Goal: Information Seeking & Learning: Check status

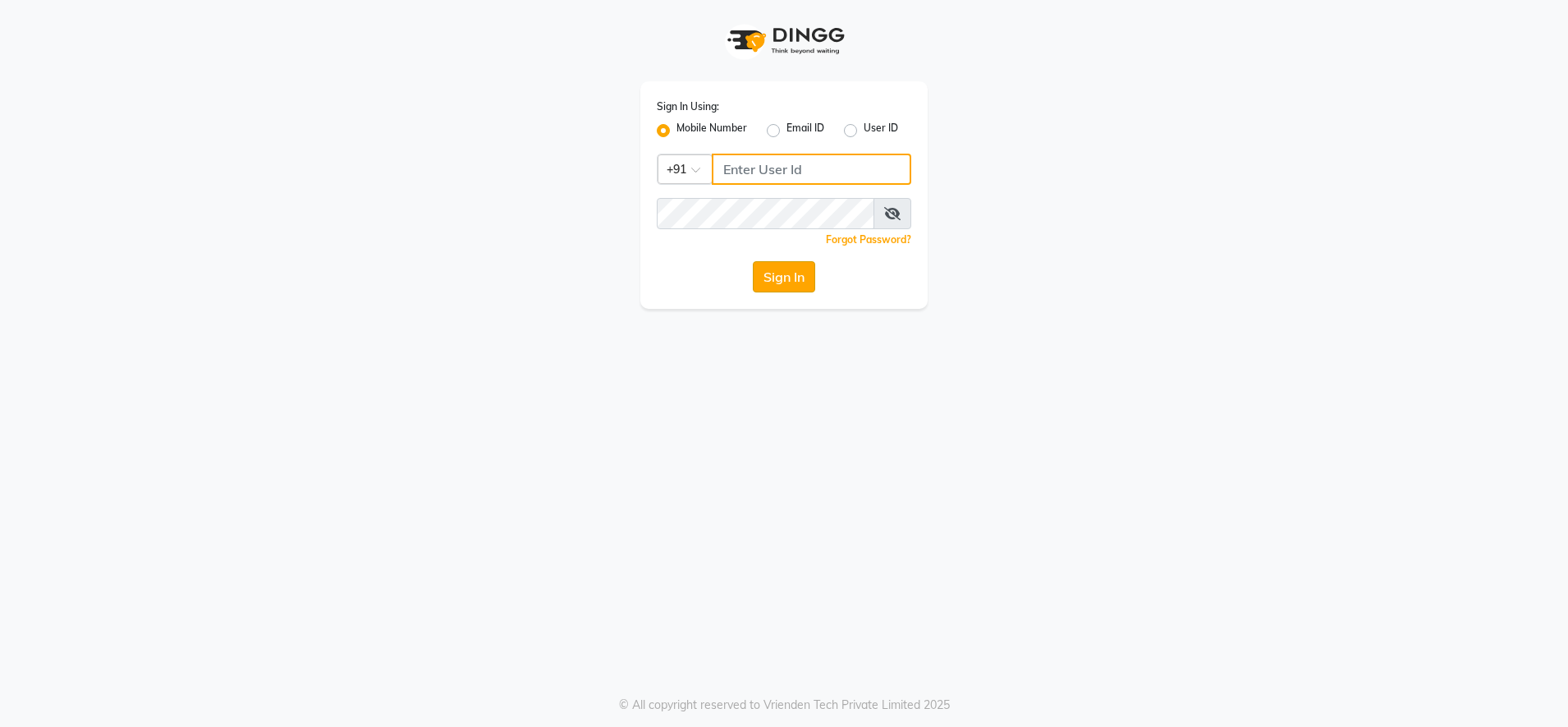
type input "9987140437"
click at [776, 272] on button "Sign In" at bounding box center [784, 277] width 62 height 31
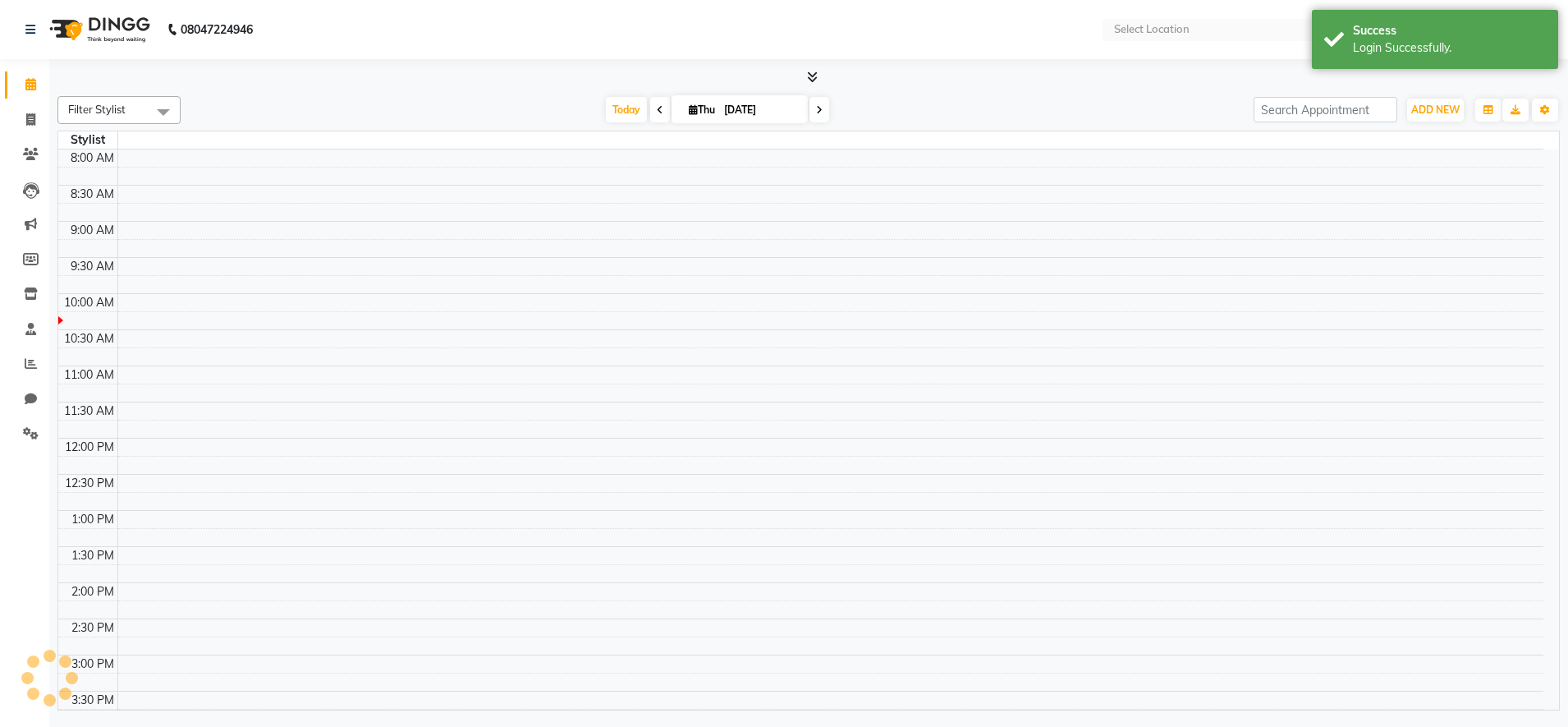
select select "en"
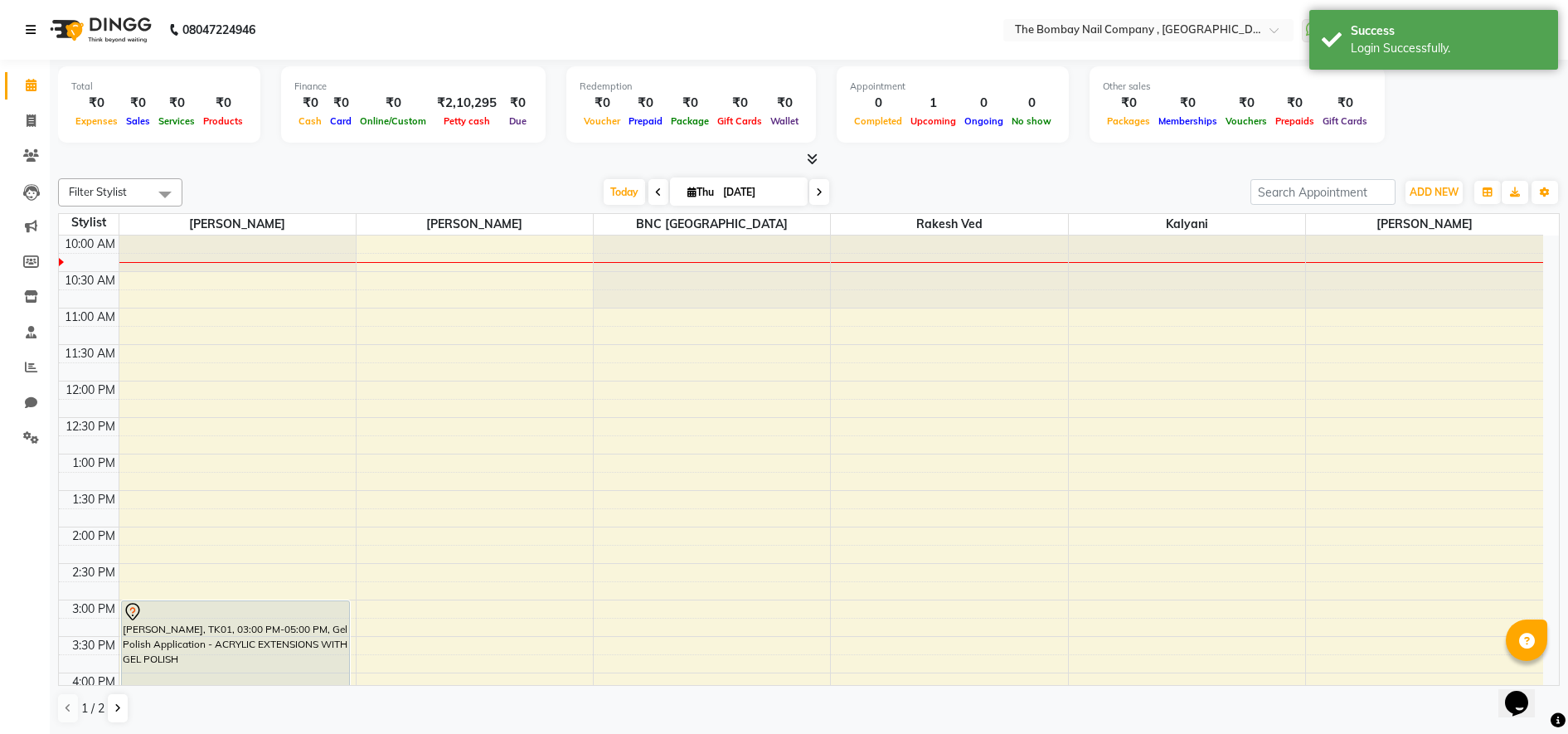
click at [35, 25] on icon at bounding box center [30, 29] width 10 height 12
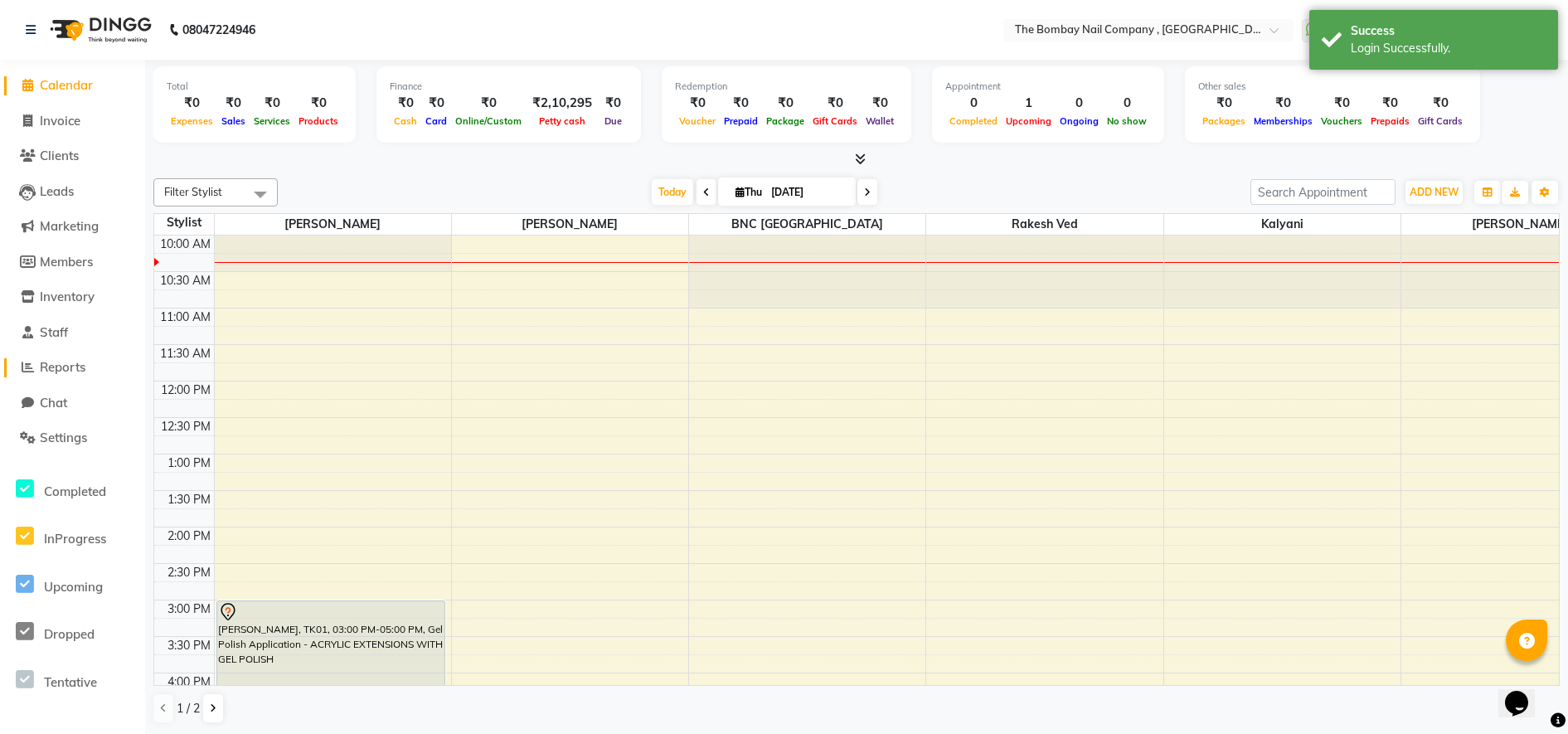
click at [75, 365] on span "Reports" at bounding box center [63, 366] width 46 height 16
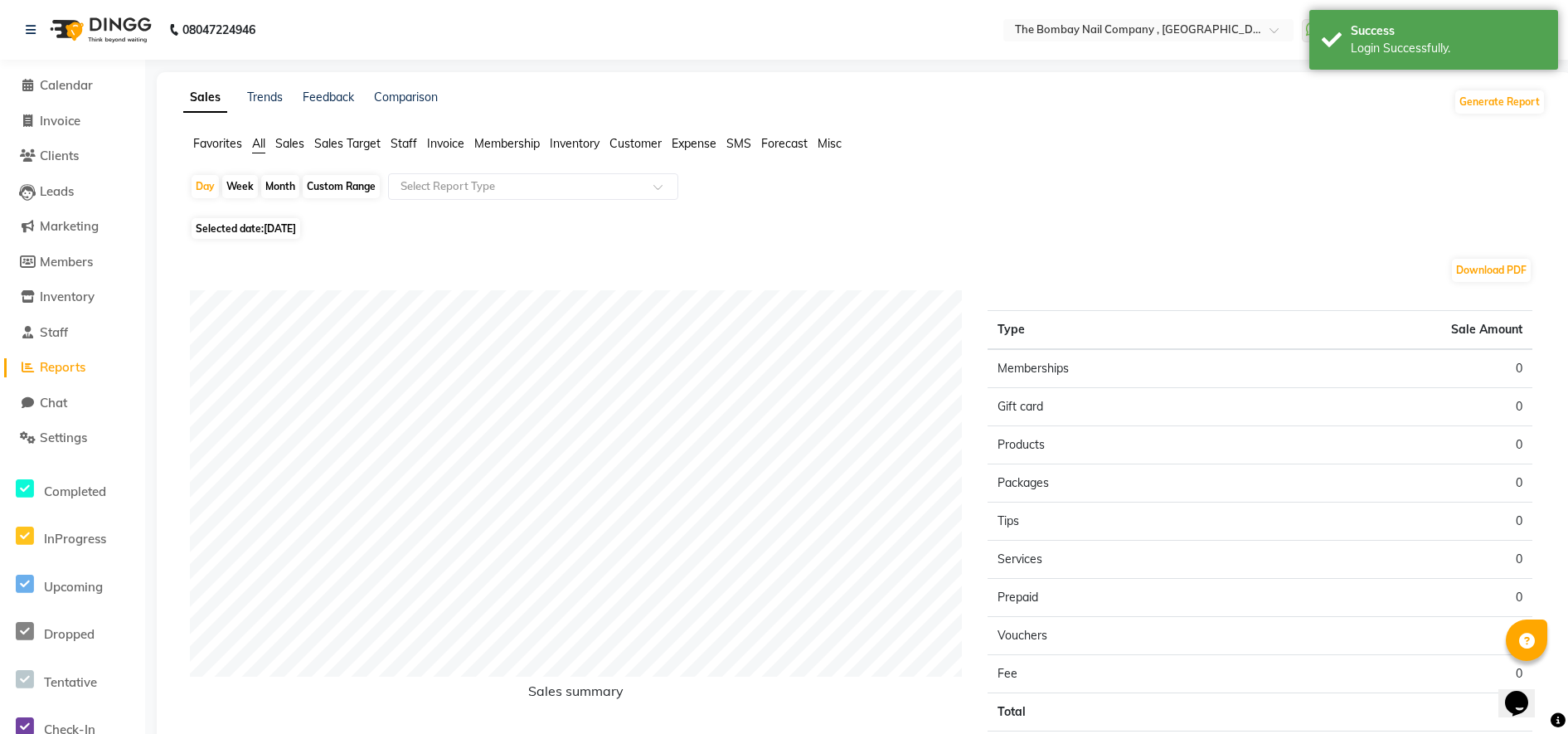
click at [281, 183] on div "Month" at bounding box center [280, 186] width 38 height 23
select select "9"
select select "2025"
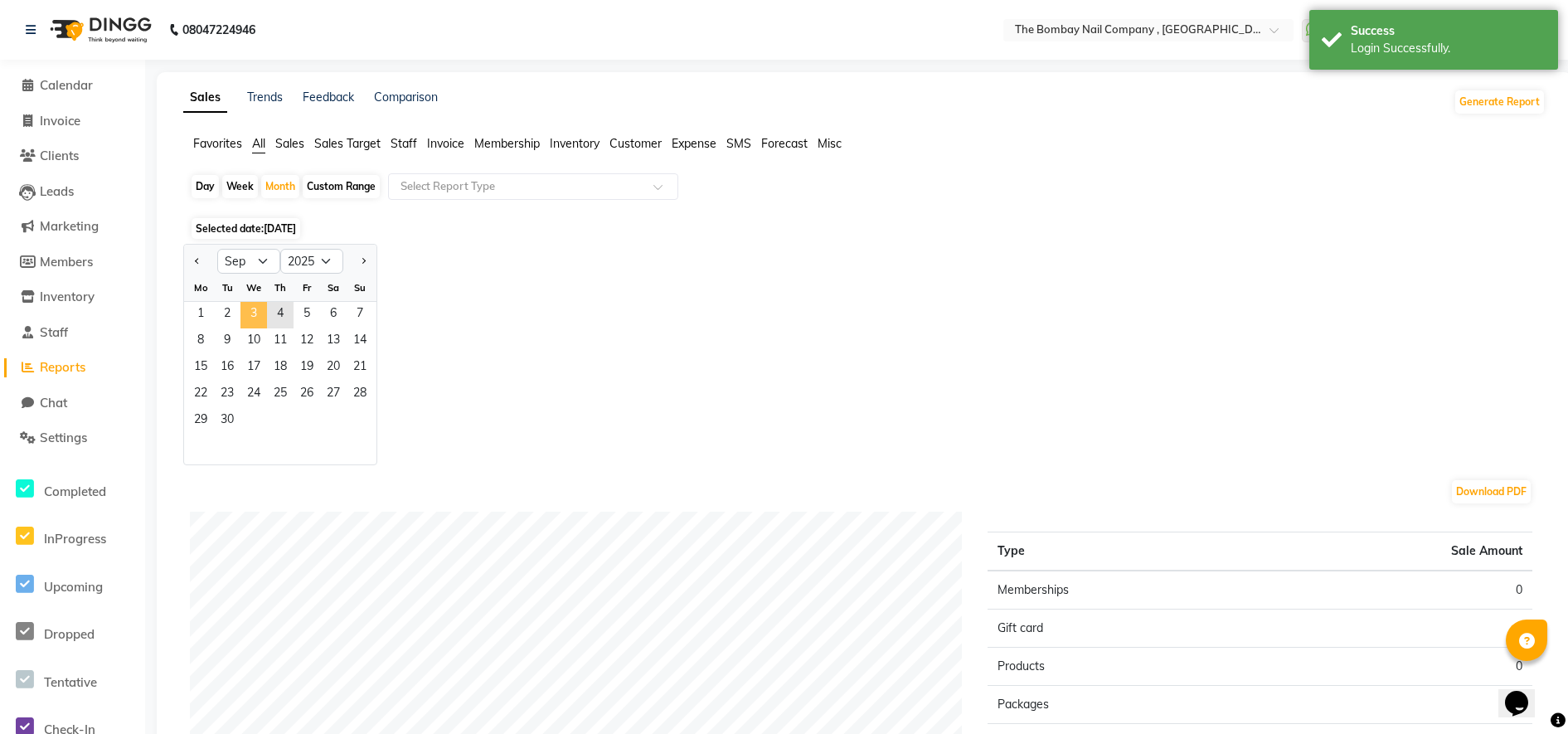
click at [247, 315] on span "3" at bounding box center [253, 315] width 27 height 27
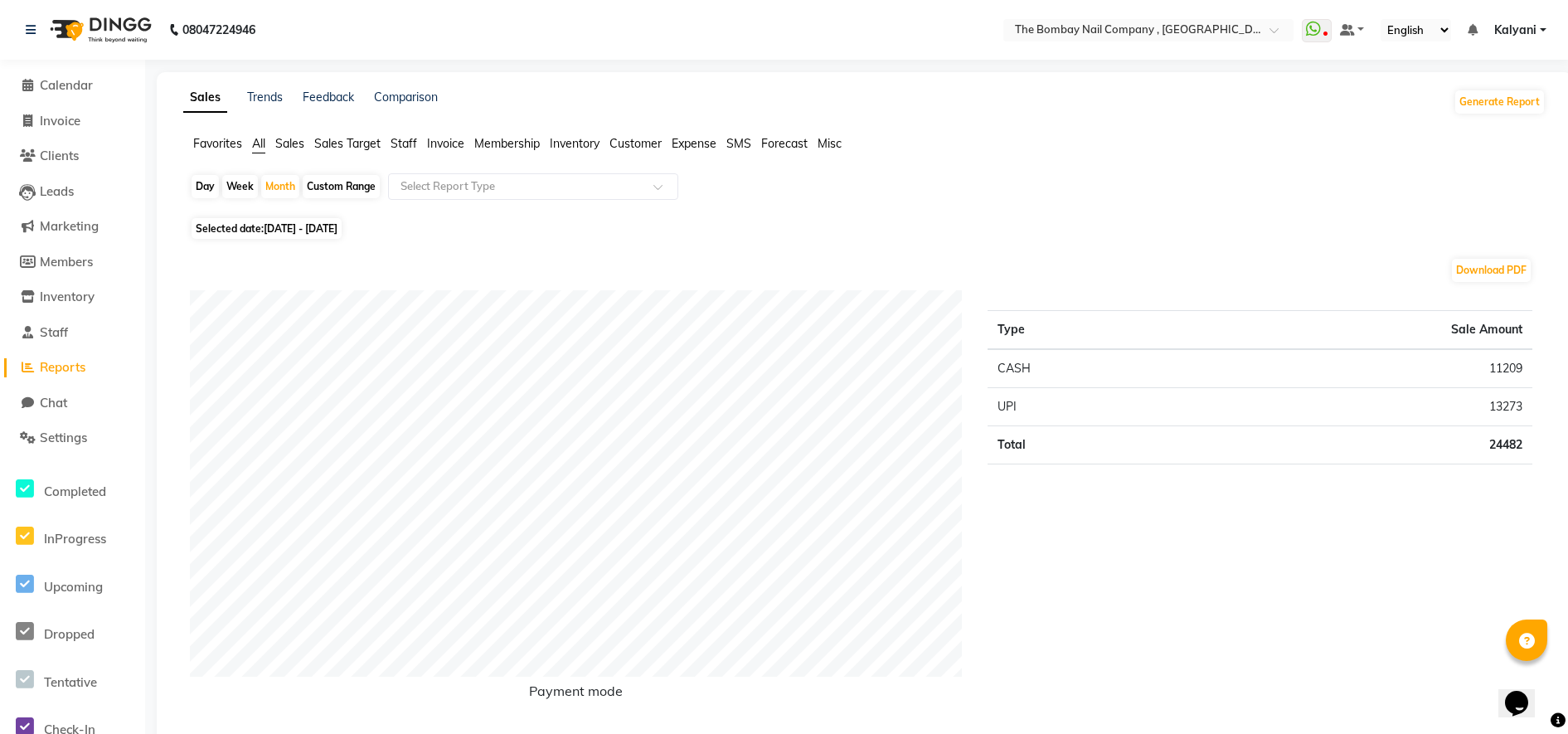
click at [1498, 375] on td "11209" at bounding box center [1360, 368] width 344 height 39
copy td "11209"
click at [1508, 409] on td "13273" at bounding box center [1360, 407] width 344 height 38
copy td "13273"
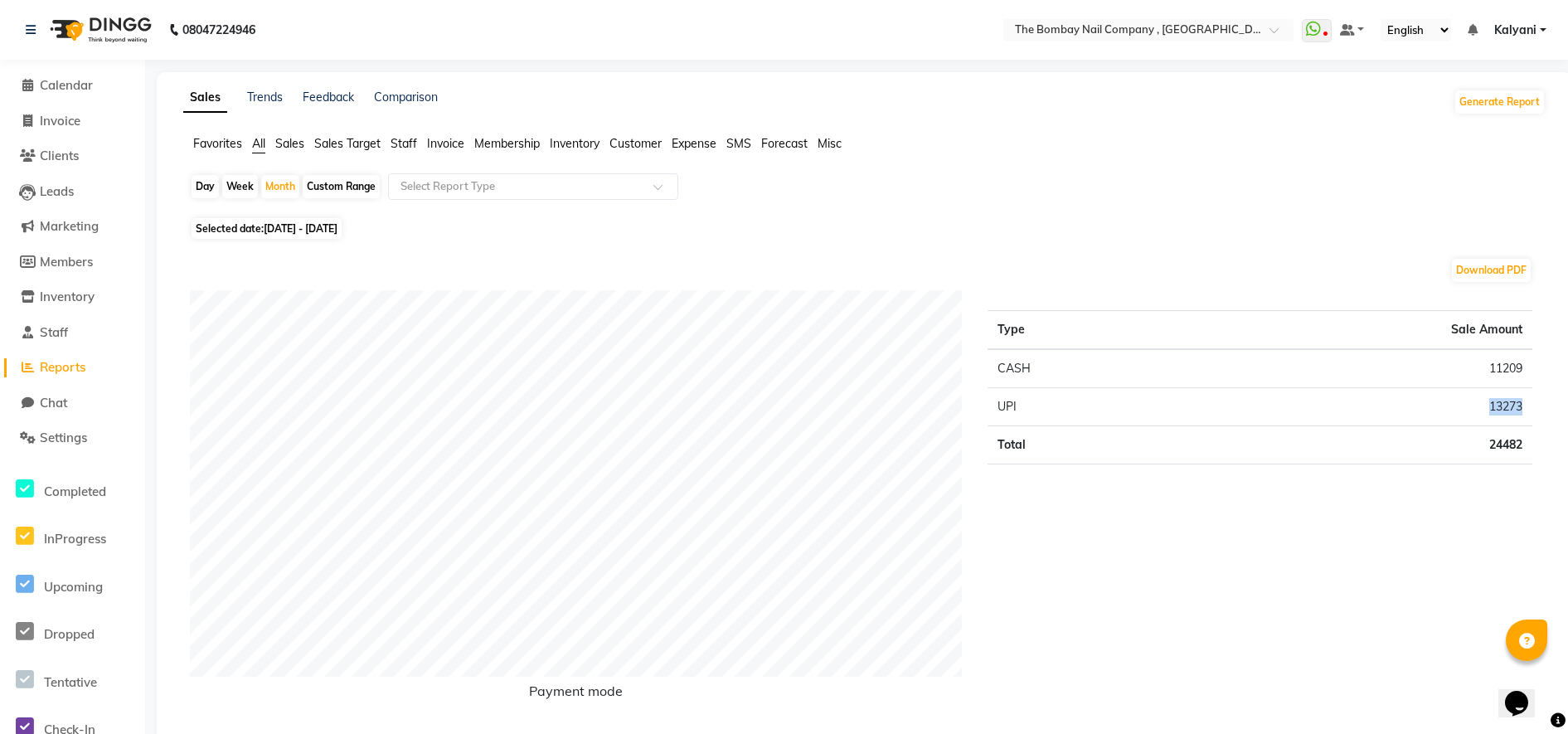
click at [1508, 409] on td "13273" at bounding box center [1360, 407] width 344 height 38
click at [767, 209] on div "Day Week Month Custom Range Select Report Type" at bounding box center [864, 192] width 1349 height 40
click at [331, 229] on span "[DATE] - [DATE]" at bounding box center [301, 229] width 74 height 13
select select "9"
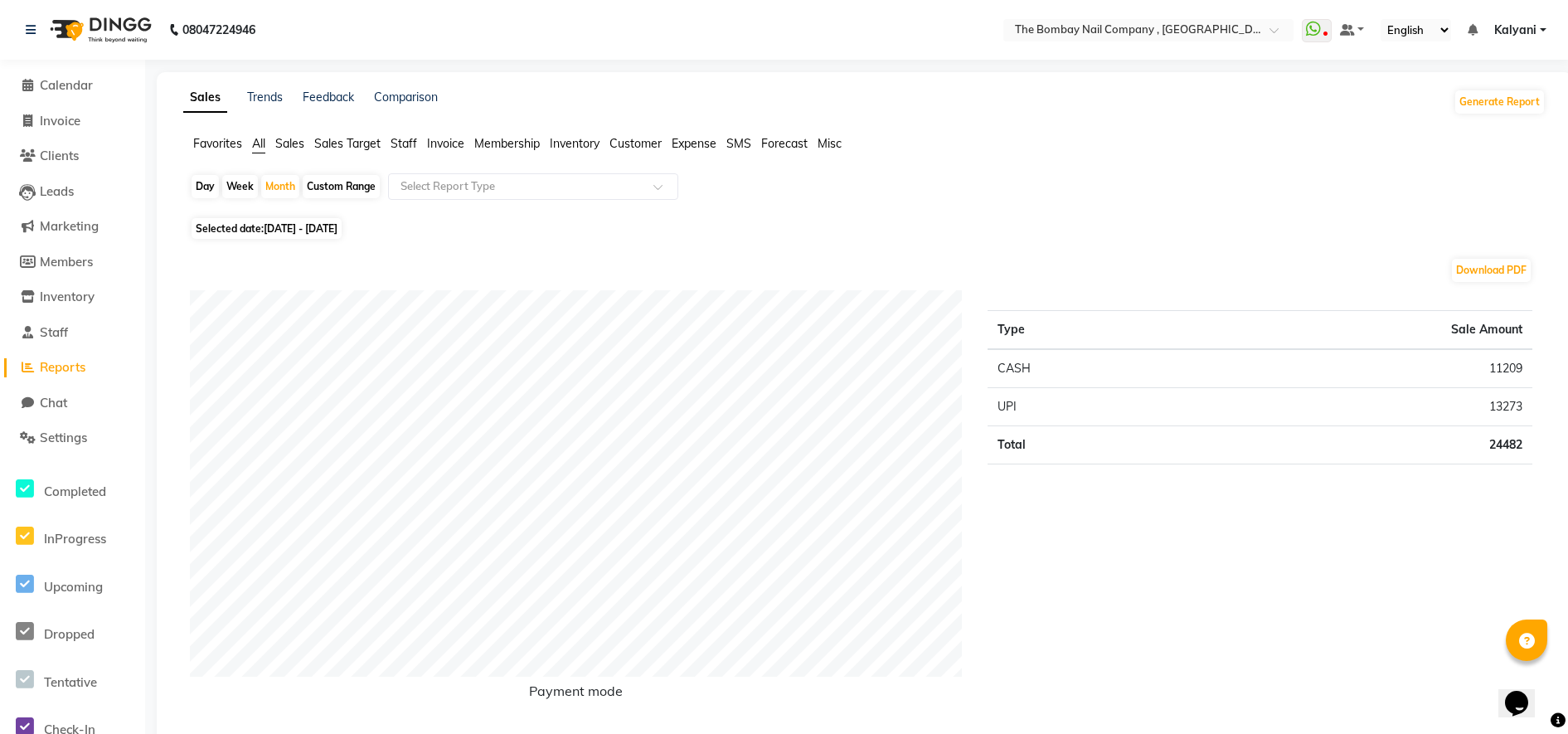
select select "2025"
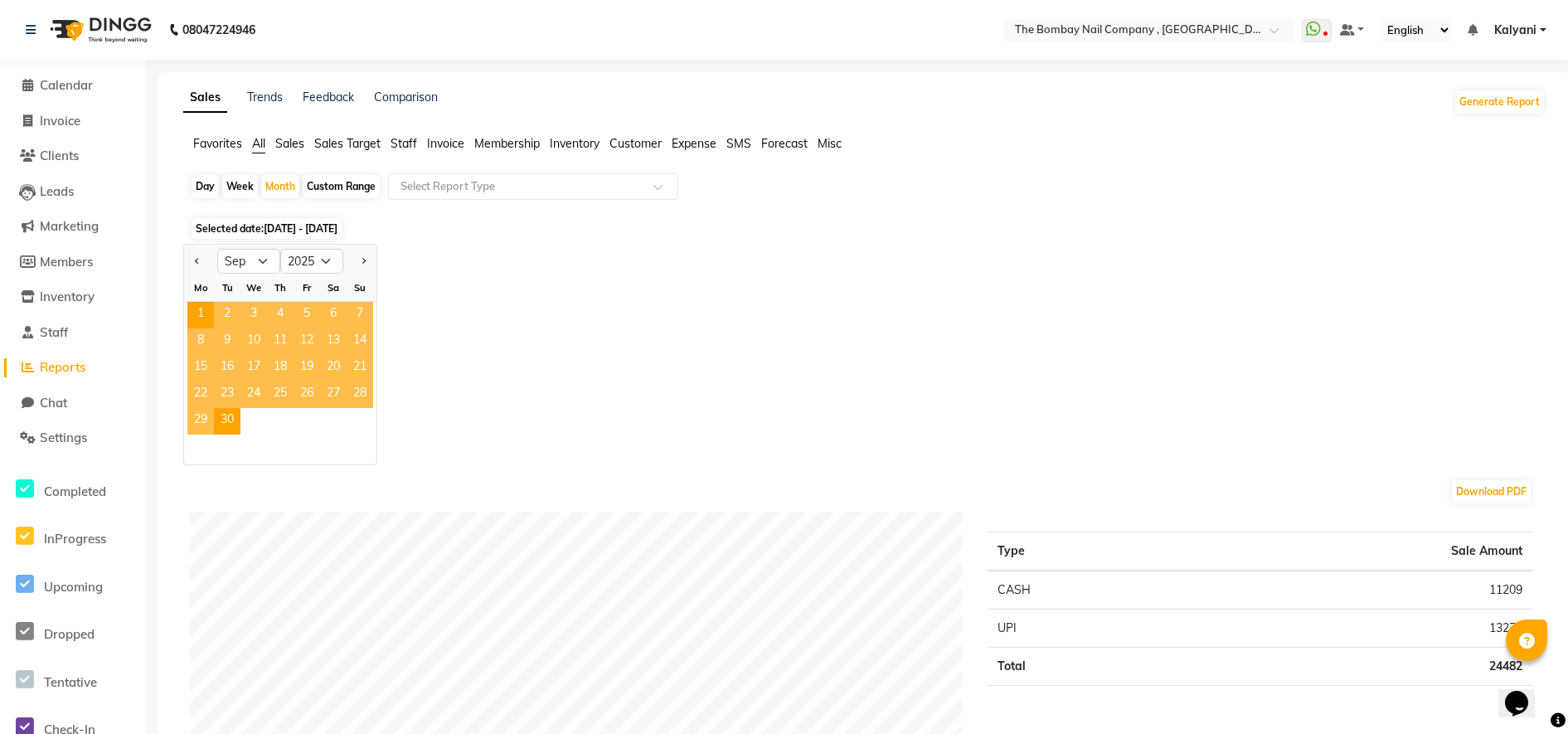
click at [558, 292] on div "Jan Feb Mar Apr May Jun [DATE] Aug Sep Oct Nov [DATE] 2016 2017 2018 2019 2020 …" at bounding box center [864, 354] width 1363 height 222
click at [236, 183] on div "Week" at bounding box center [240, 186] width 36 height 23
select select "9"
select select "2025"
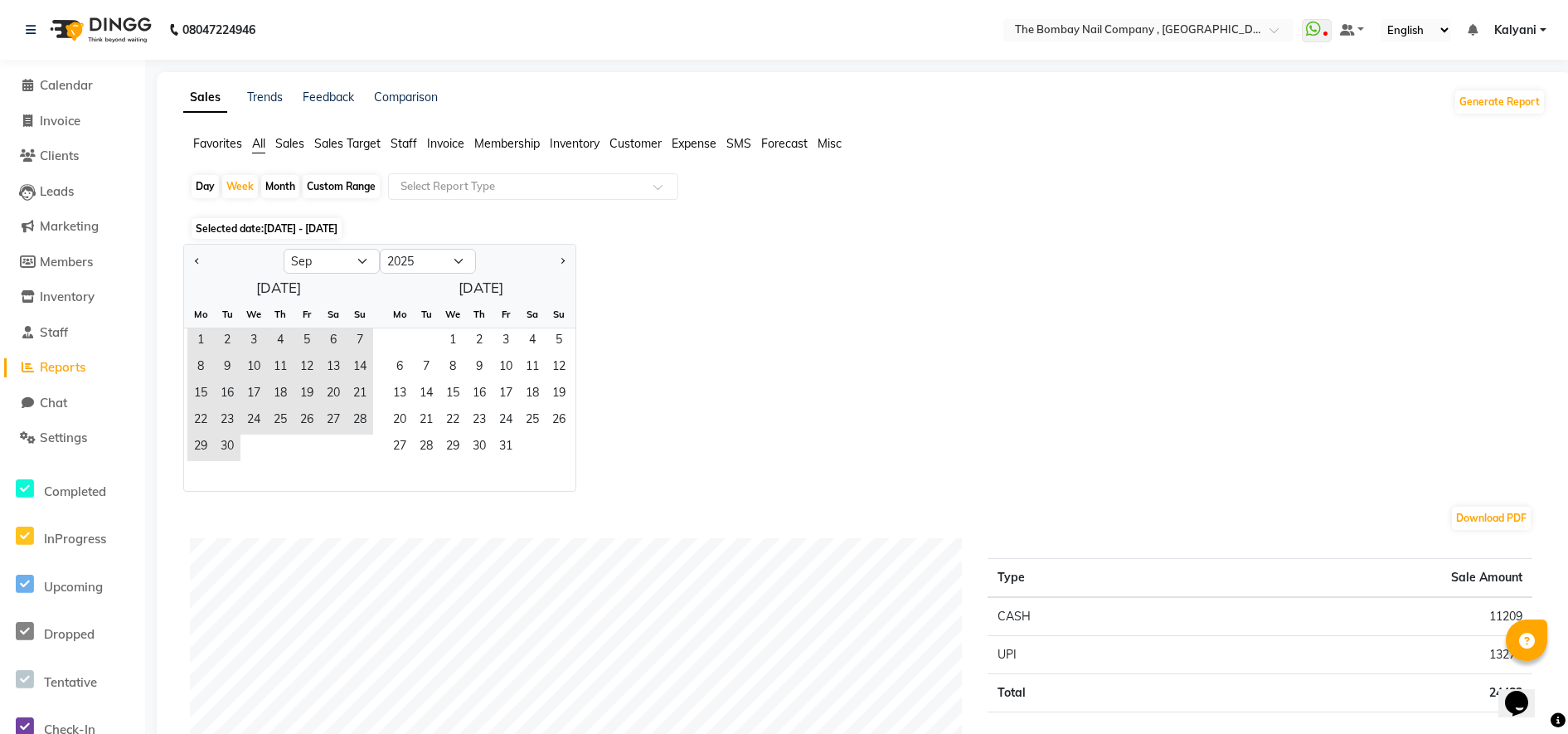
click at [201, 183] on div "Day" at bounding box center [205, 186] width 28 height 23
select select "9"
select select "2025"
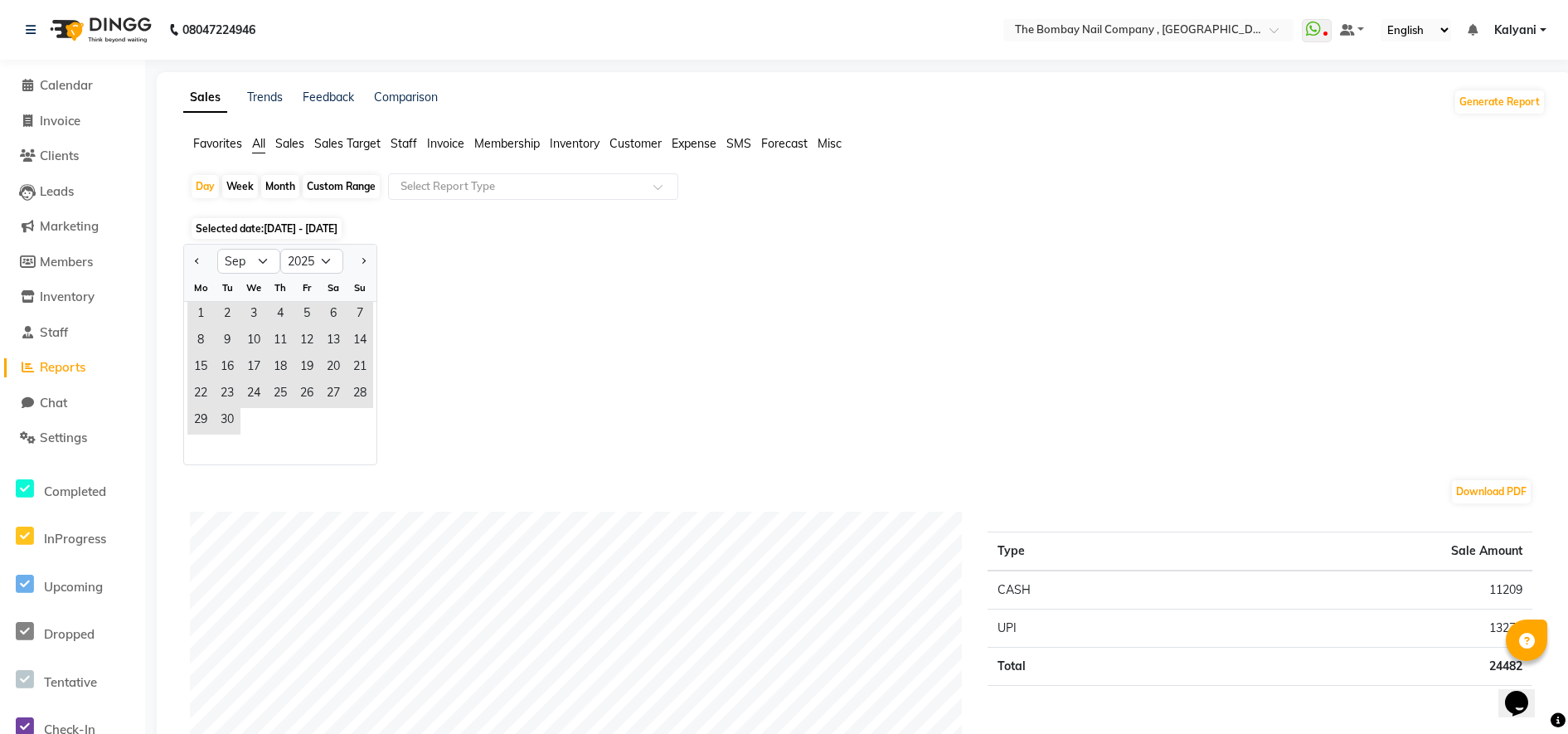
click at [741, 303] on div "Jan Feb Mar Apr May Jun [DATE] Aug Sep Oct Nov [DATE] 2016 2017 2018 2019 2020 …" at bounding box center [864, 354] width 1363 height 222
click at [272, 305] on span "4" at bounding box center [280, 315] width 27 height 27
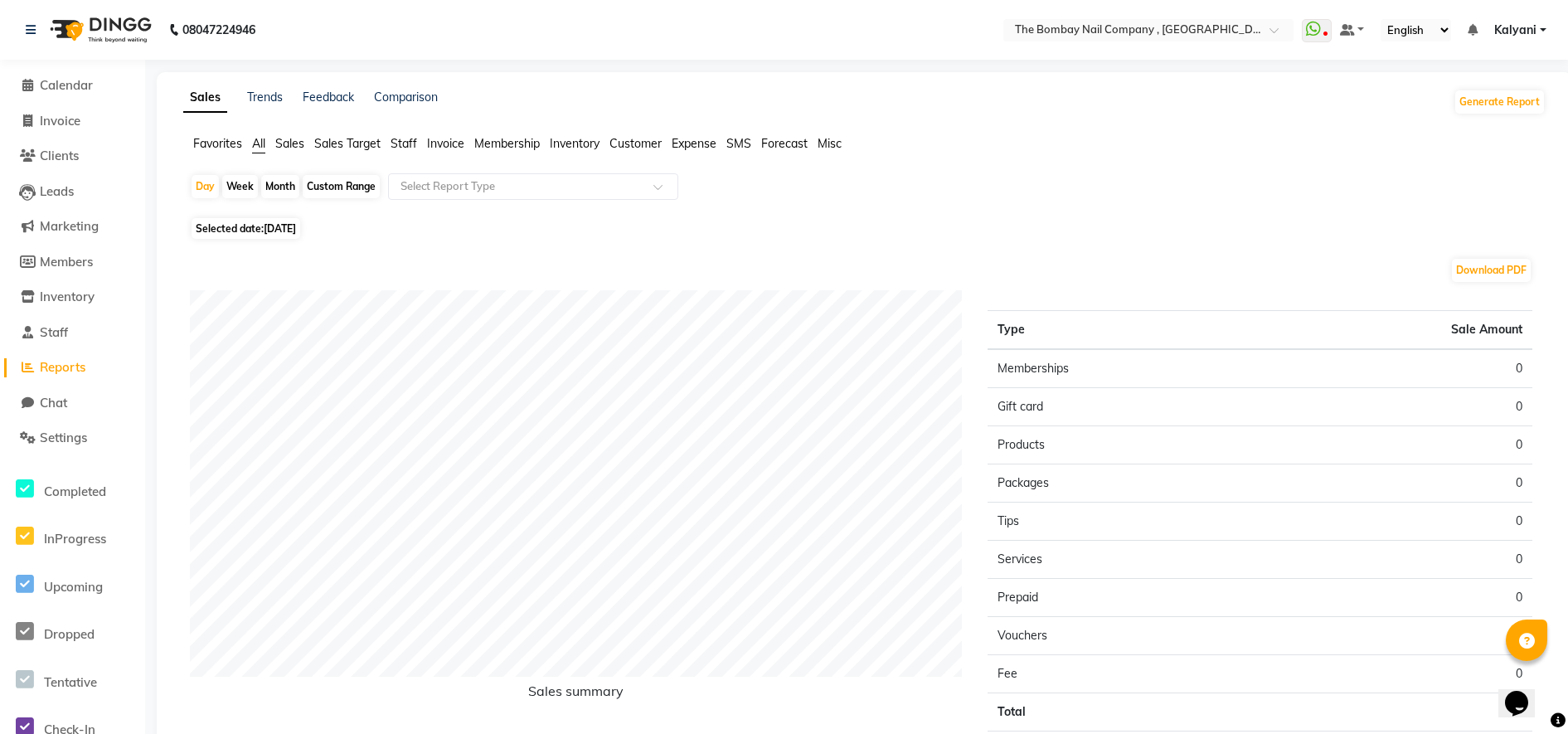
click at [235, 229] on span "Selected date: [DATE]" at bounding box center [246, 228] width 109 height 21
select select "9"
select select "2025"
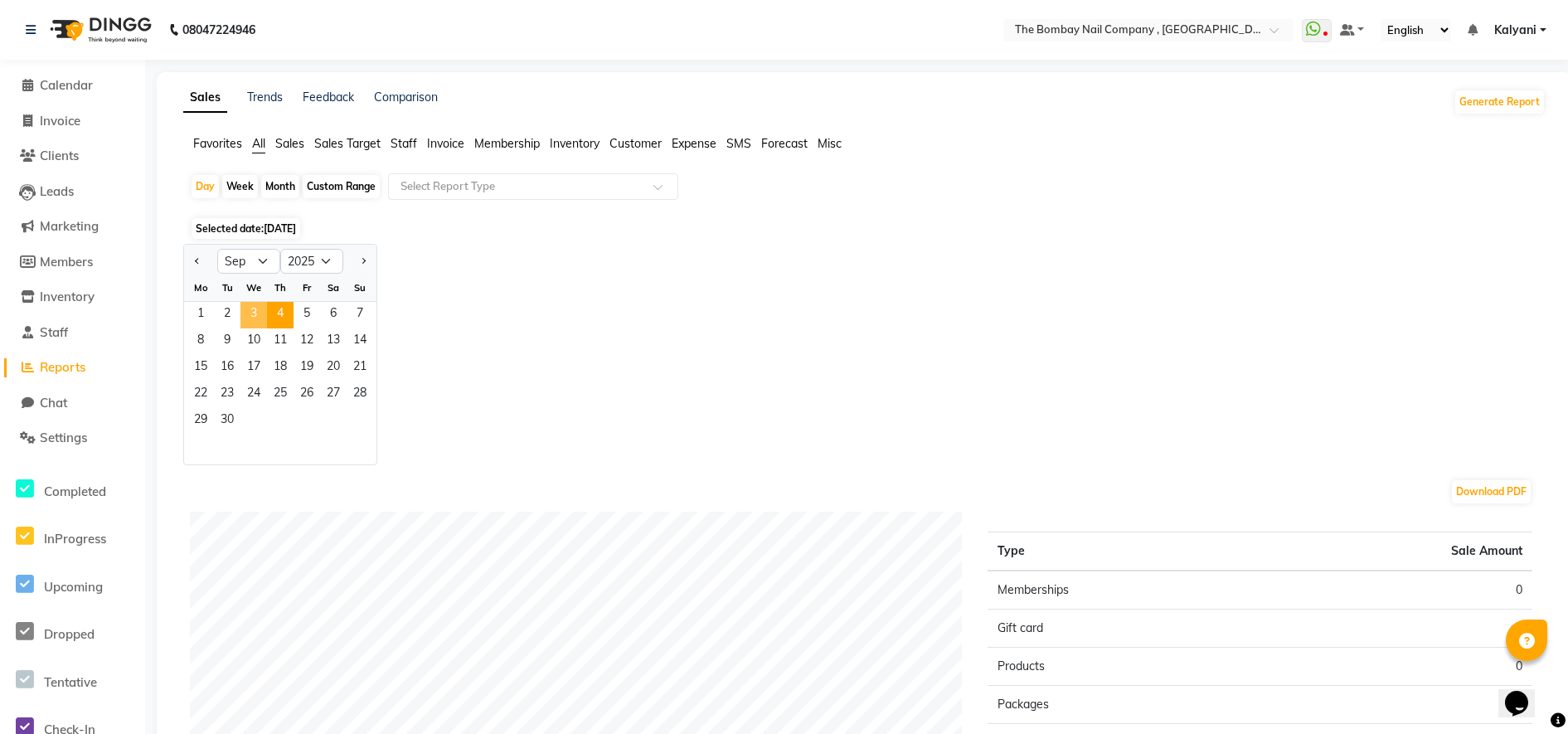
click at [256, 323] on span "3" at bounding box center [253, 315] width 27 height 27
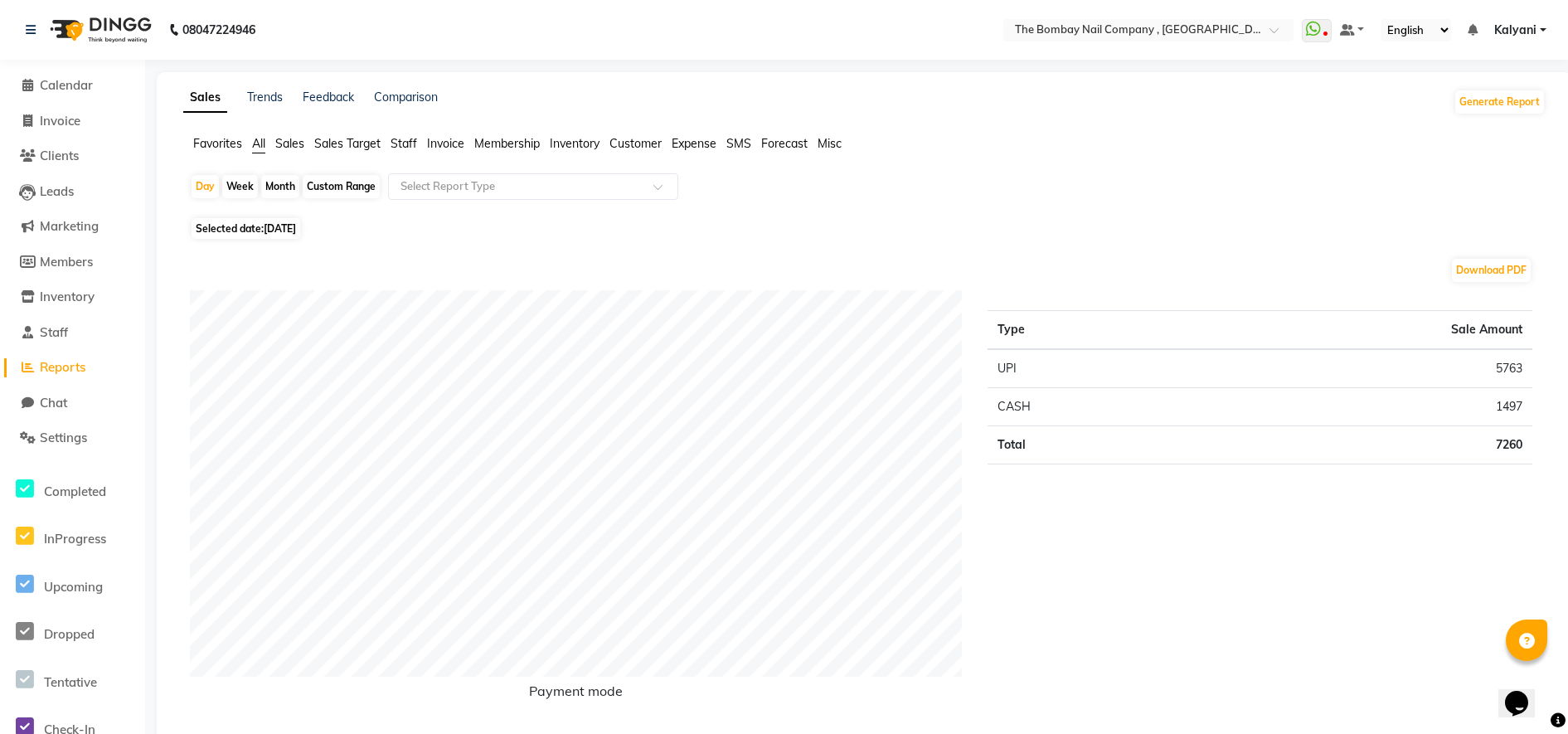
click at [278, 182] on div "Month" at bounding box center [280, 186] width 38 height 23
select select "9"
select select "2025"
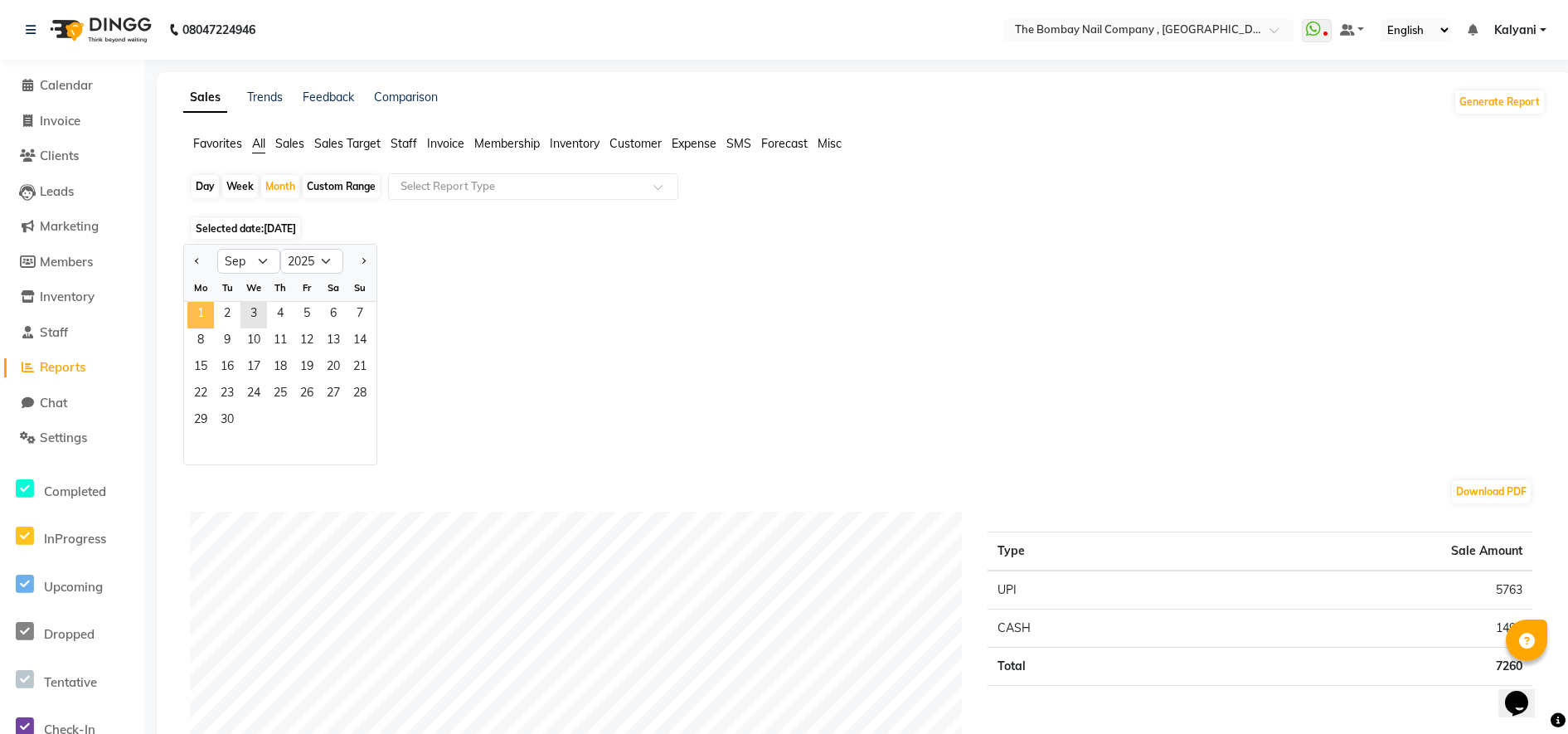
click at [195, 320] on span "1" at bounding box center [201, 315] width 27 height 27
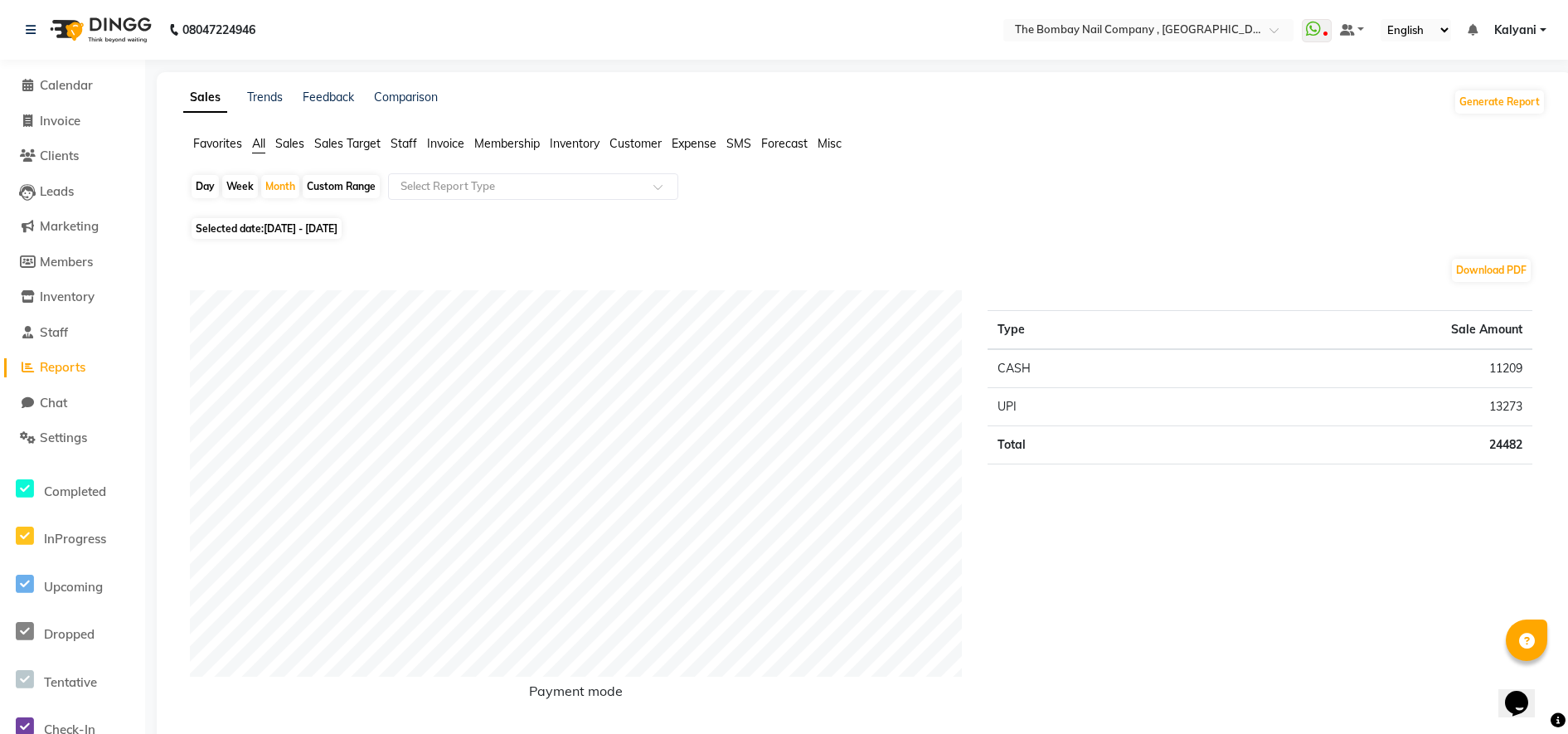
click at [200, 194] on div "Day" at bounding box center [205, 186] width 28 height 23
select select "9"
select select "2025"
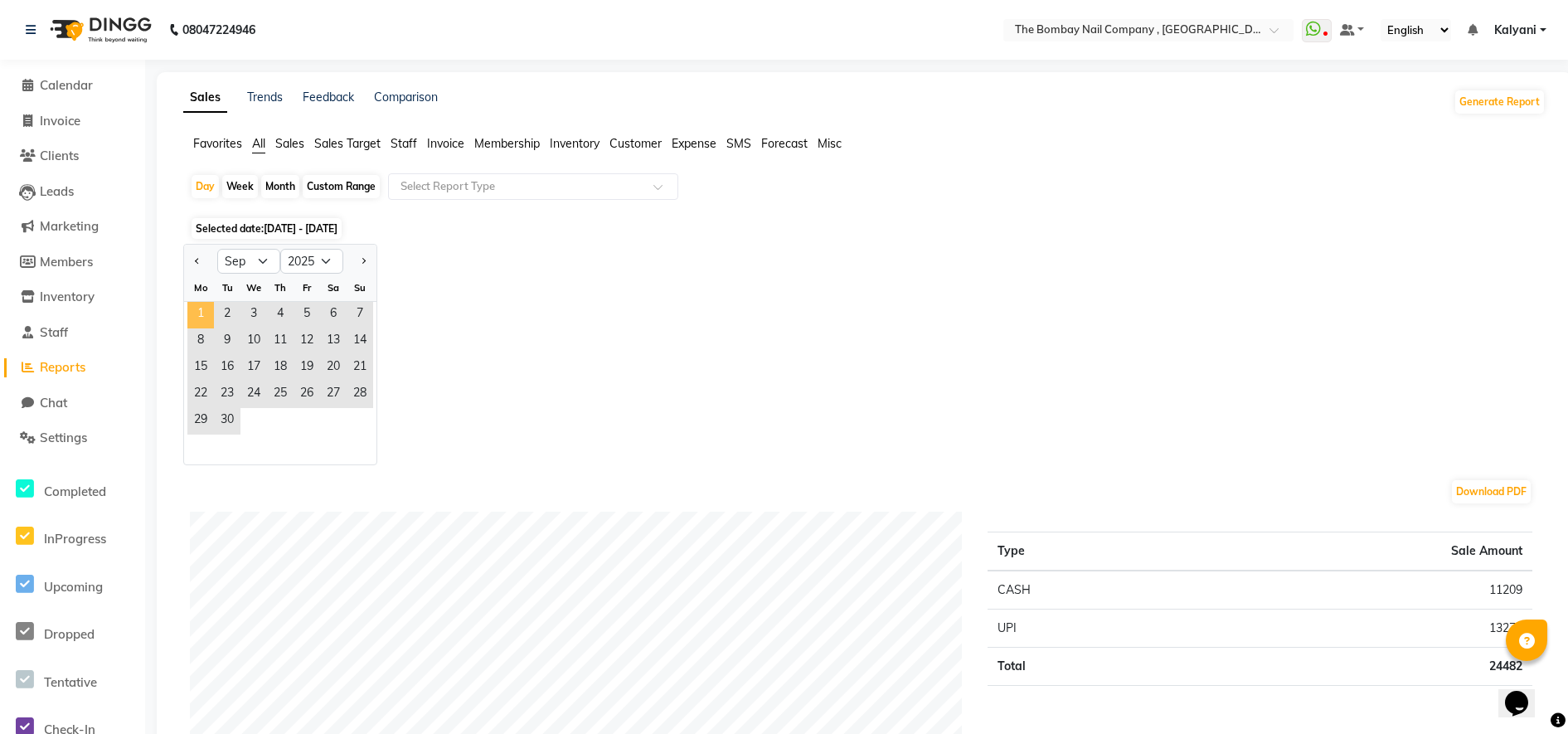
click at [206, 309] on span "1" at bounding box center [201, 315] width 27 height 27
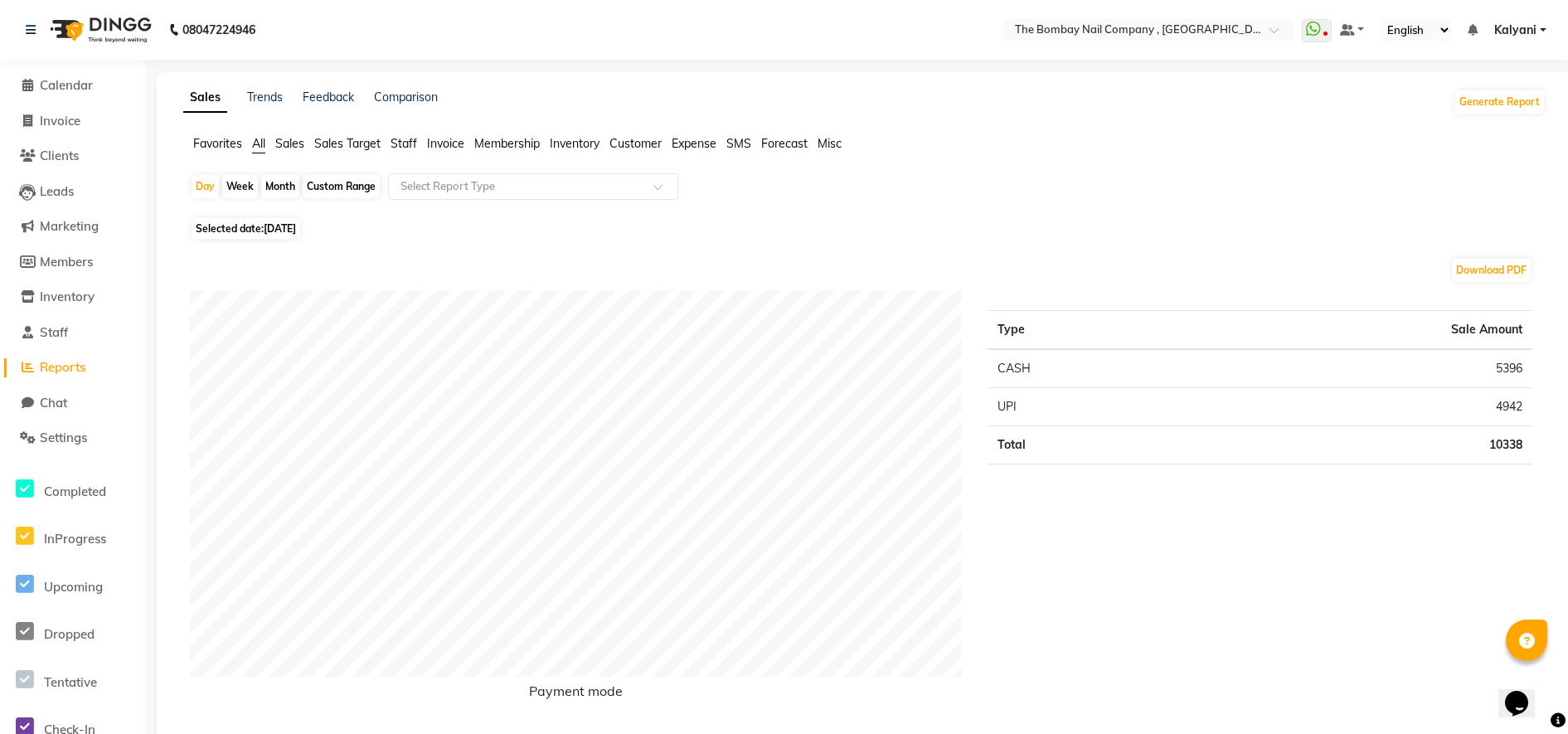
click at [273, 222] on span "Selected date: [DATE]" at bounding box center [246, 228] width 109 height 21
select select "9"
select select "2025"
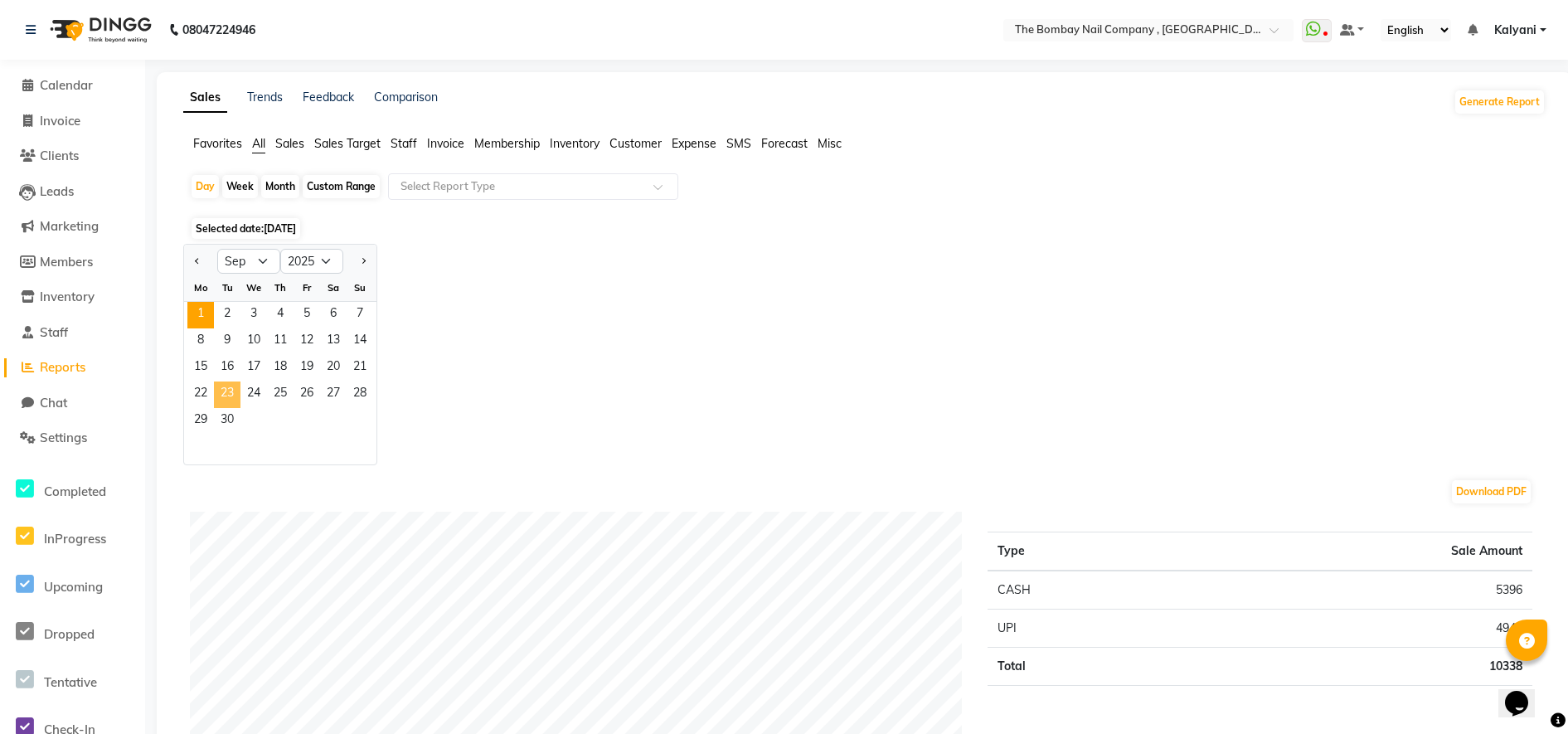
click at [231, 407] on span "23" at bounding box center [226, 395] width 27 height 27
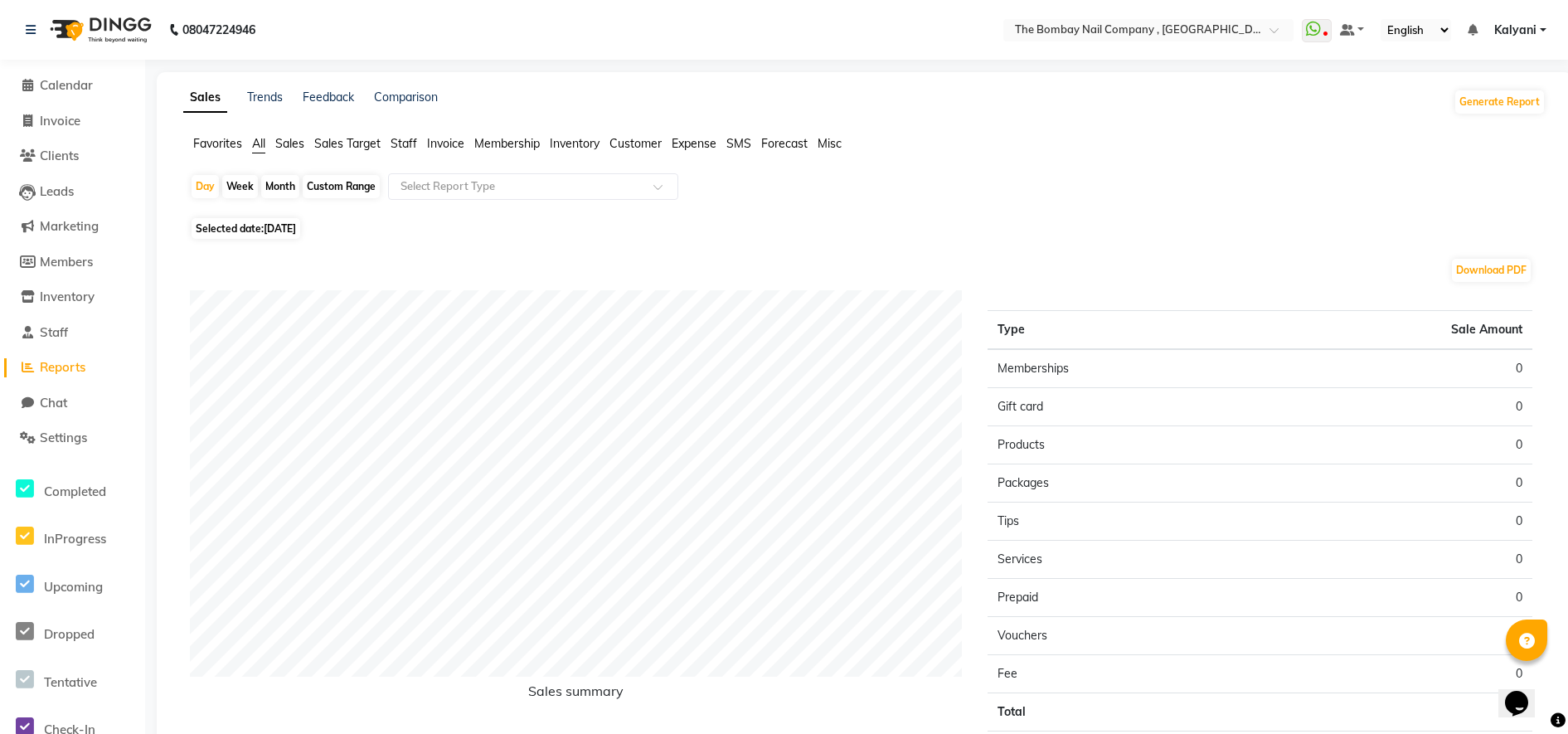
click at [273, 223] on span "[DATE]" at bounding box center [280, 229] width 32 height 13
select select "9"
select select "2025"
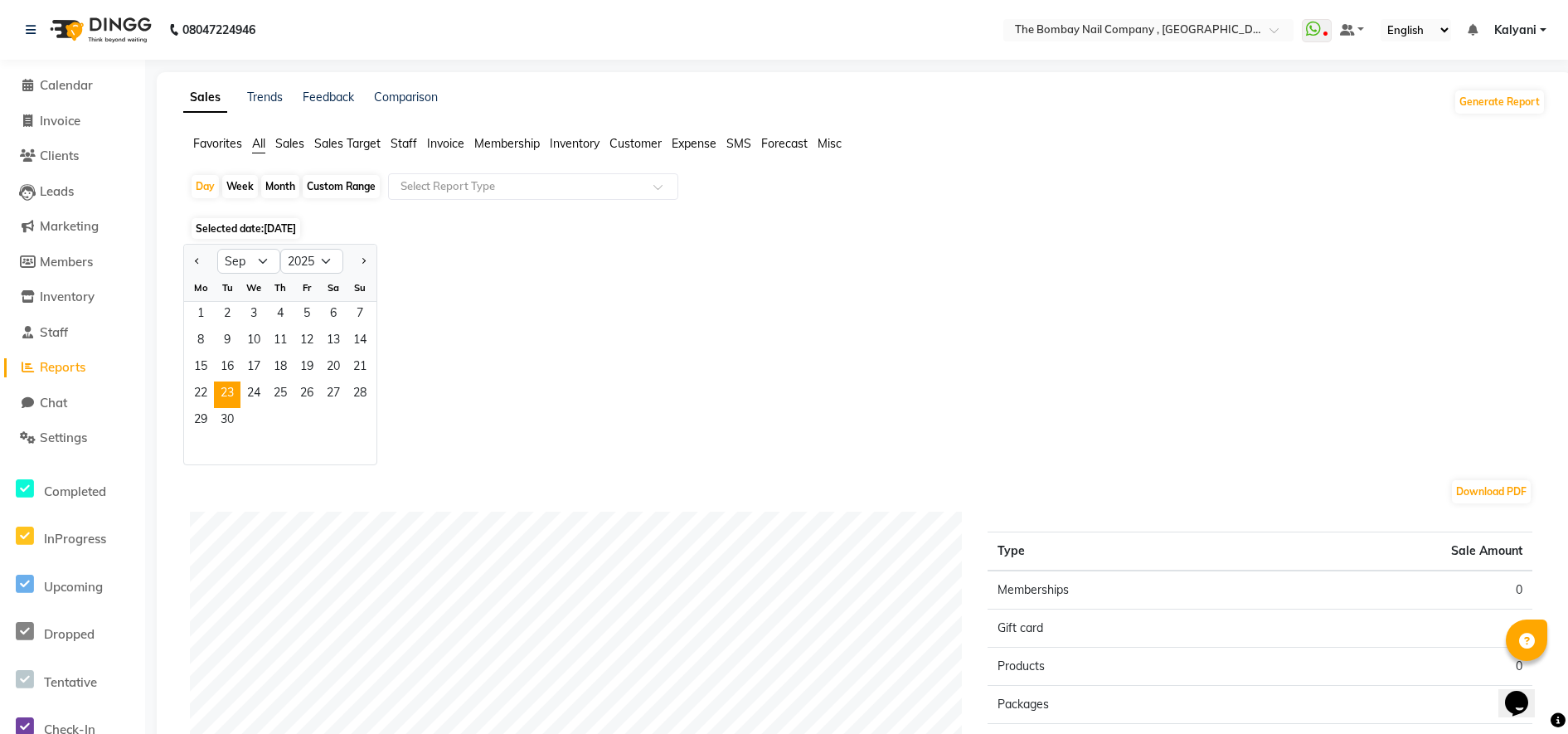
click at [282, 191] on div "Month" at bounding box center [280, 186] width 38 height 23
select select "9"
select select "2025"
click at [191, 306] on span "1" at bounding box center [201, 315] width 27 height 27
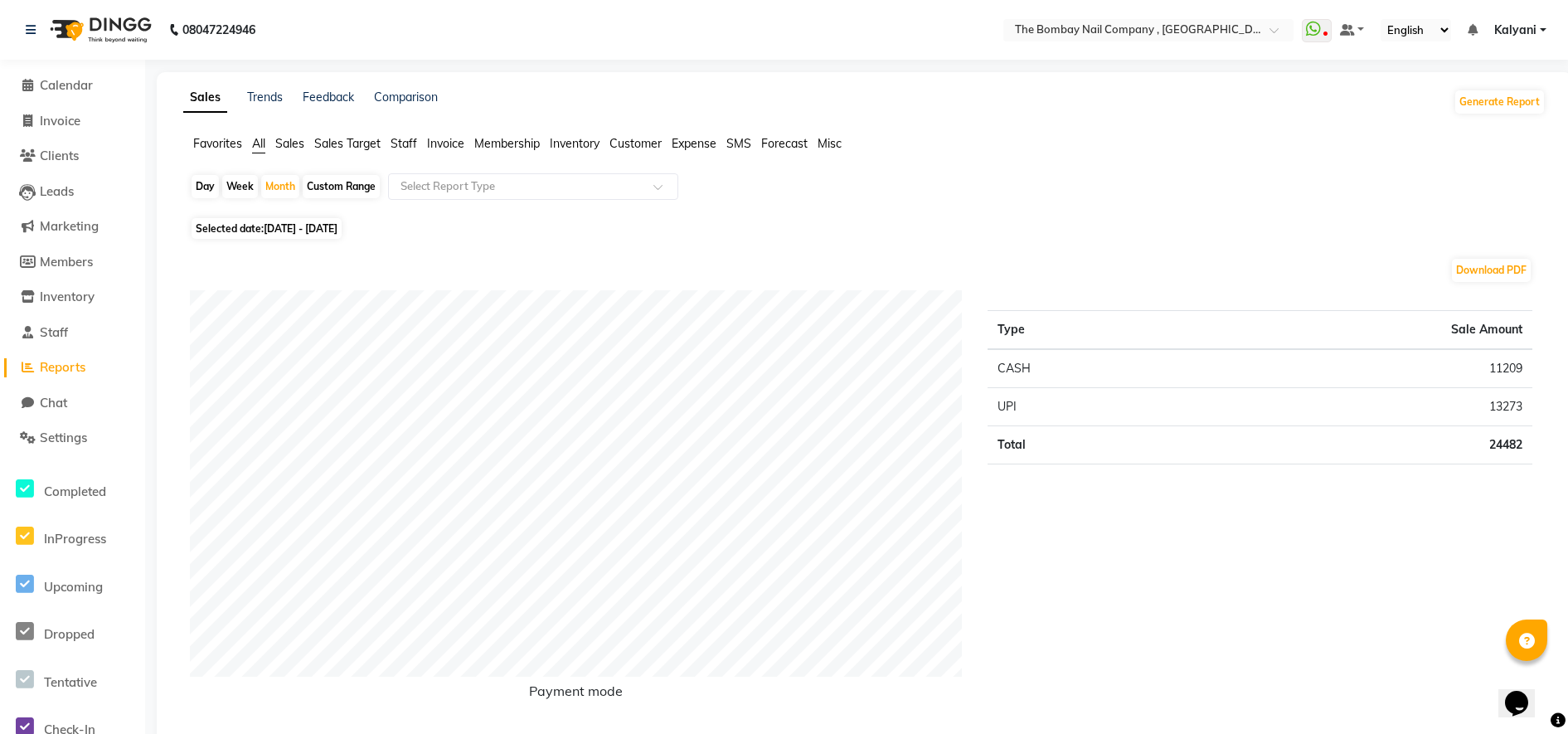
drag, startPoint x: 1273, startPoint y: 531, endPoint x: 1556, endPoint y: 619, distance: 296.4
click at [1245, 519] on div "Type Sale Amount CASH 11209 UPI 13273 Total 24482" at bounding box center [1260, 507] width 570 height 435
click at [1186, 220] on div "Selected date: [DATE] - [DATE]" at bounding box center [867, 228] width 1355 height 17
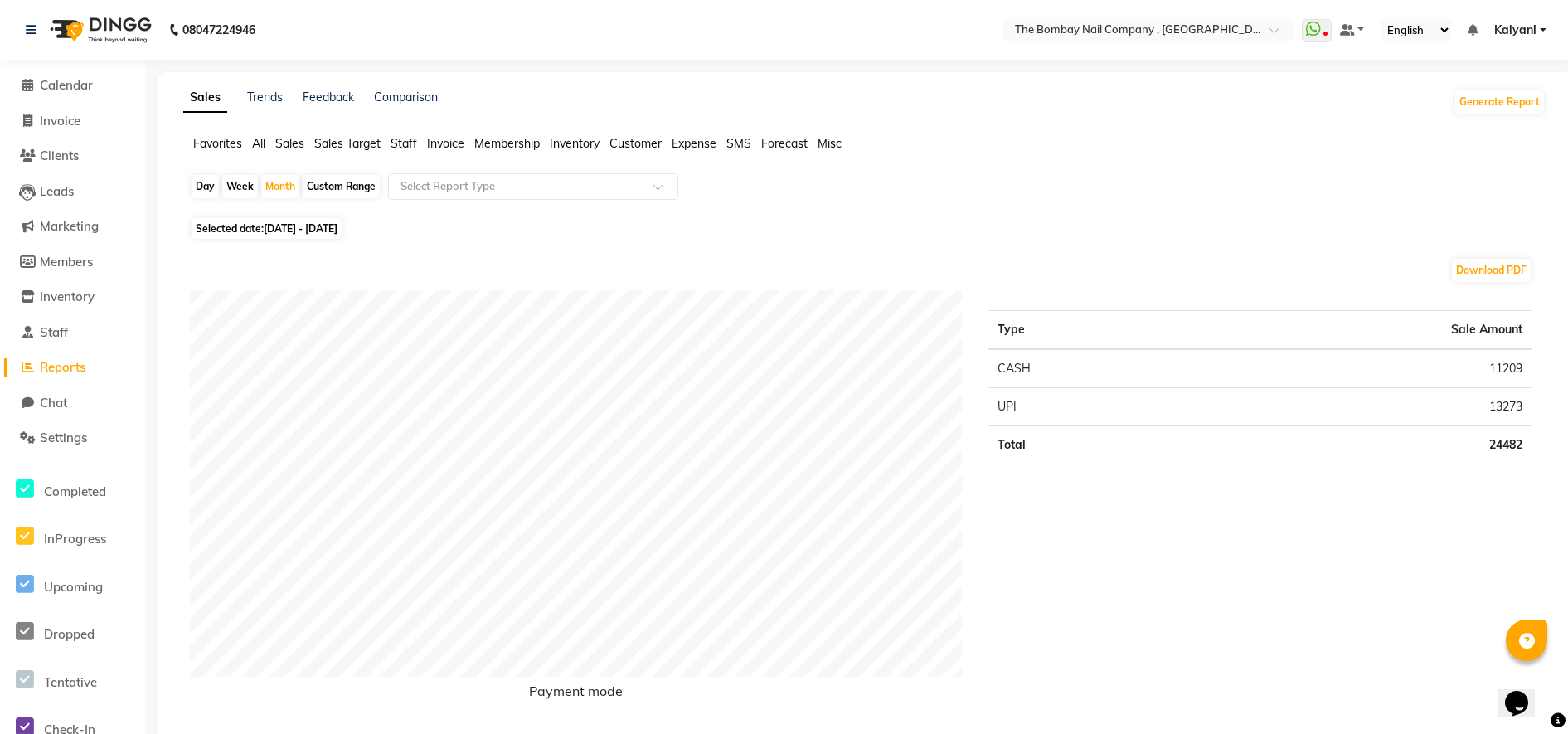
click at [201, 182] on div "Day" at bounding box center [205, 186] width 28 height 23
select select "9"
select select "2025"
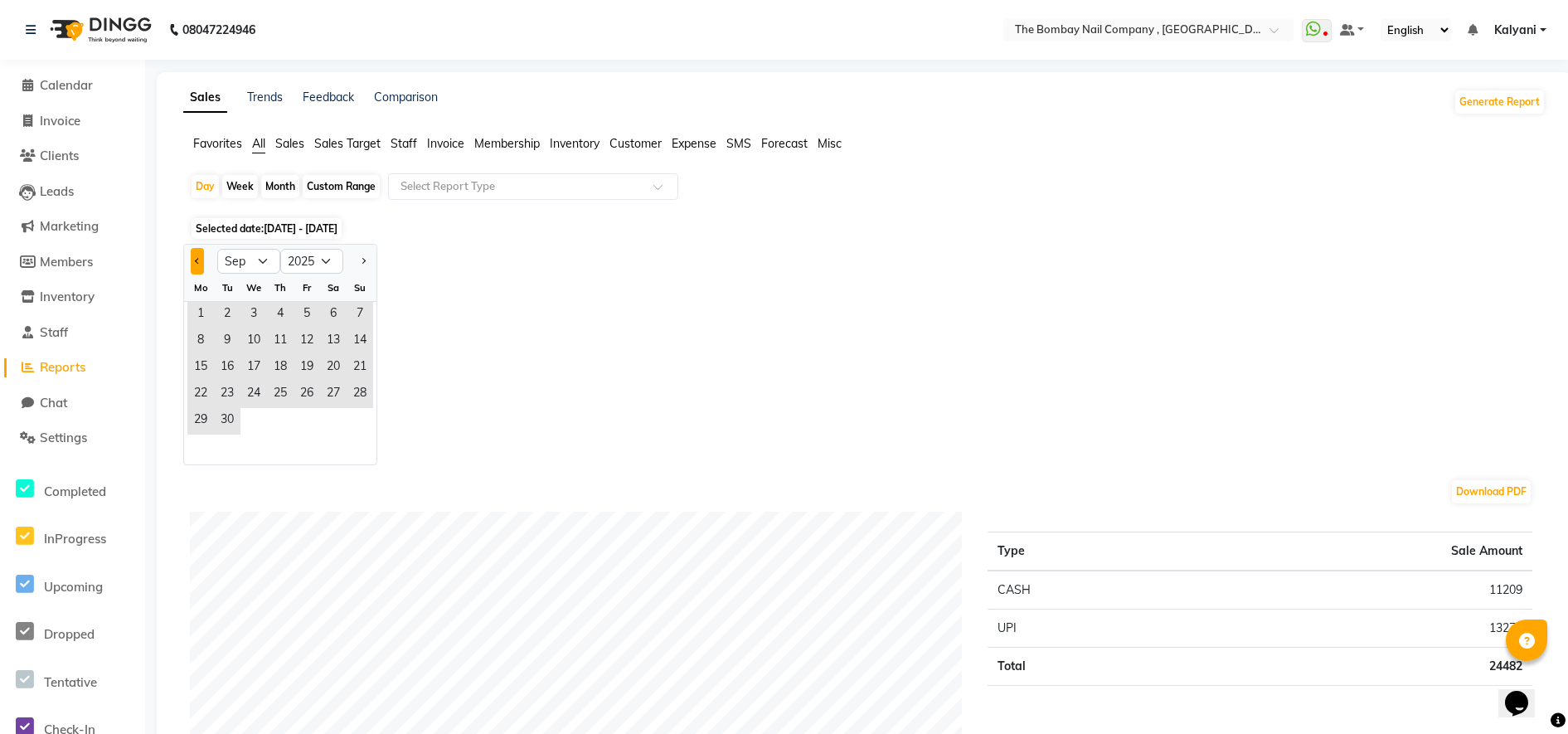
click at [203, 253] on button "Previous month" at bounding box center [197, 260] width 13 height 27
select select "8"
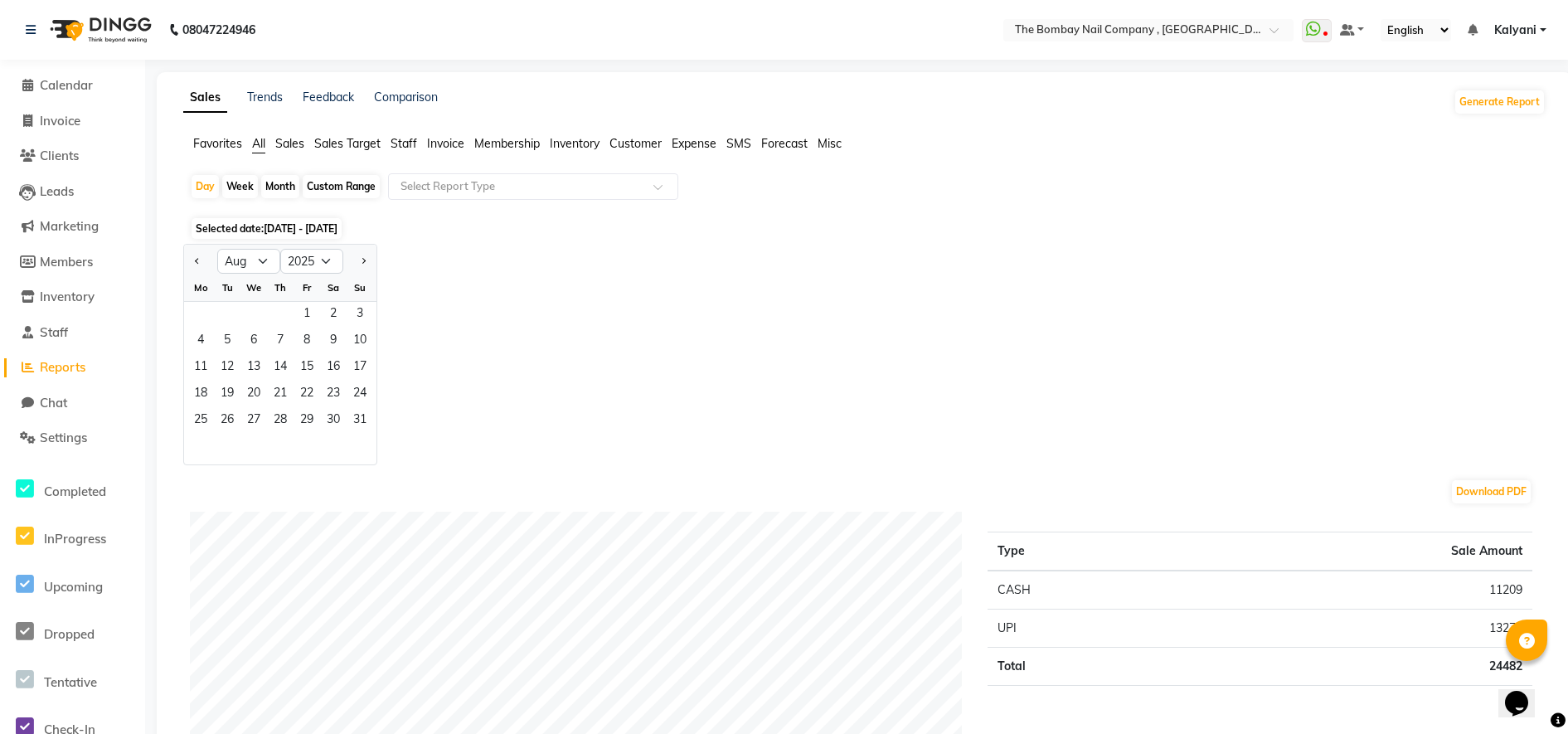
click at [511, 244] on div "Jan Feb Mar Apr May Jun [DATE] Aug Sep Oct Nov [DATE] 2016 2017 2018 2019 2020 …" at bounding box center [864, 354] width 1363 height 222
click at [245, 181] on div "Week" at bounding box center [240, 186] width 36 height 23
select select "9"
select select "2025"
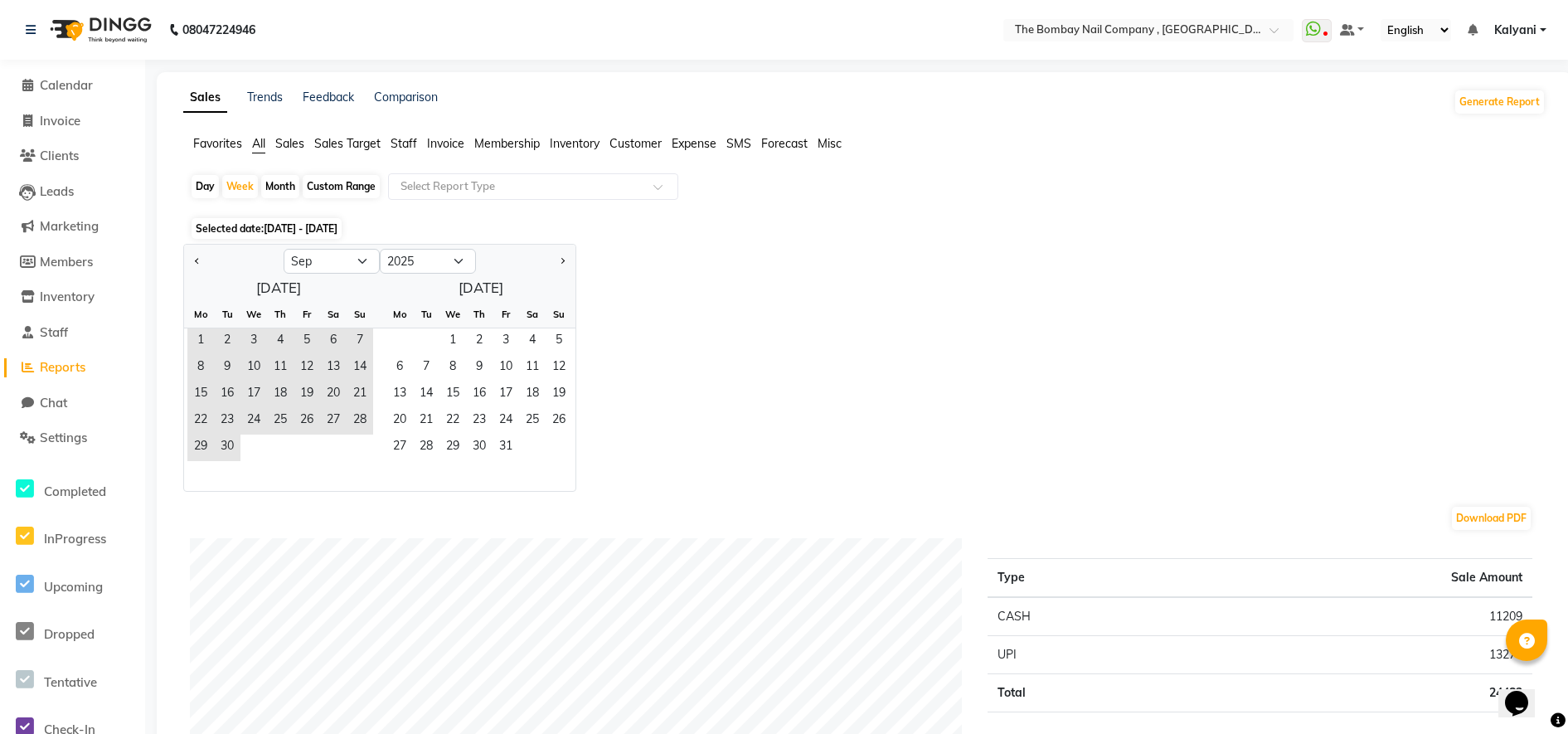
click at [789, 339] on div "Jan Feb Mar Apr May Jun [DATE] Aug Sep Oct Nov [DATE] 2016 2017 2018 2019 2020 …" at bounding box center [864, 367] width 1363 height 247
click at [223, 181] on div "Week" at bounding box center [240, 186] width 36 height 23
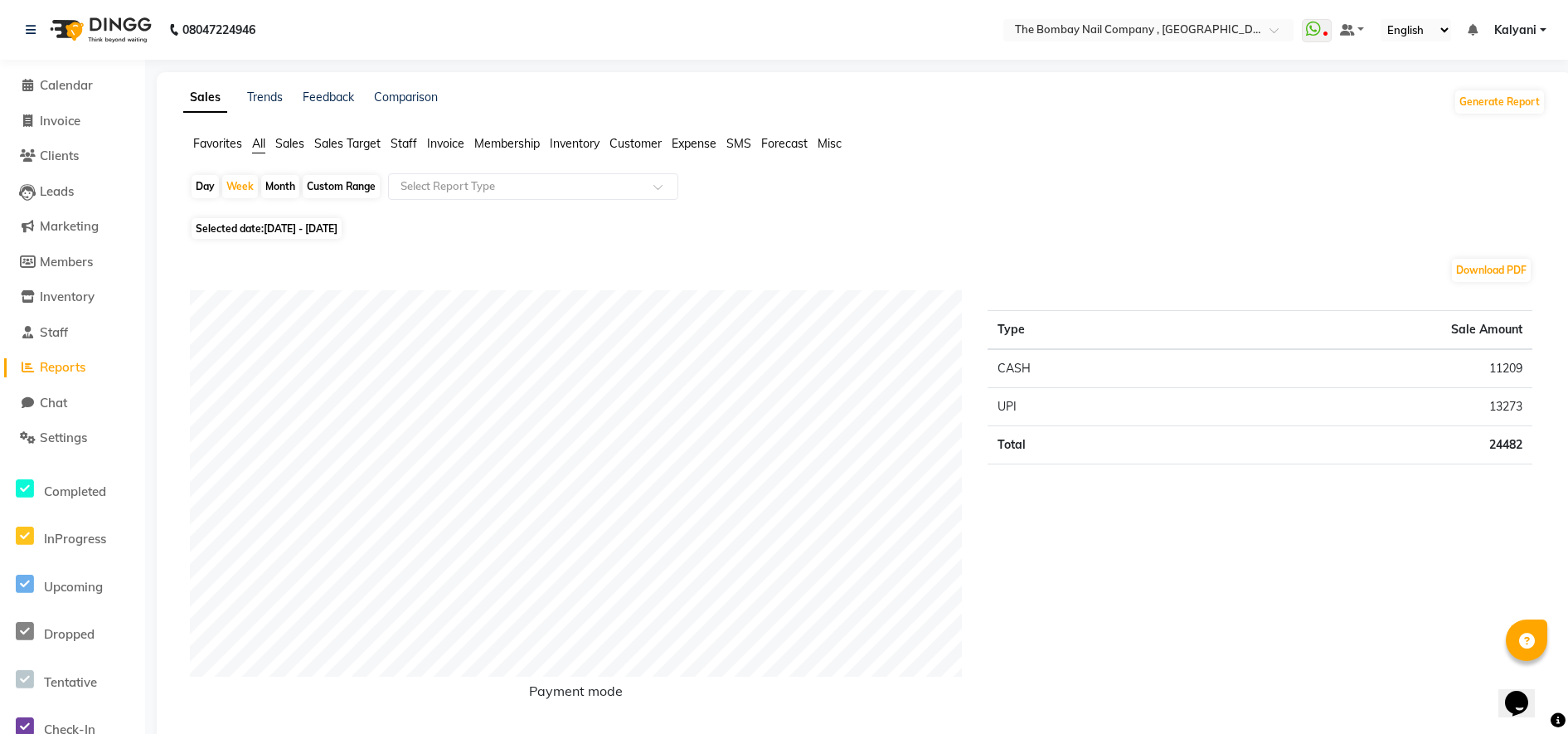
click at [207, 183] on div "Day" at bounding box center [205, 186] width 28 height 23
select select "9"
select select "2025"
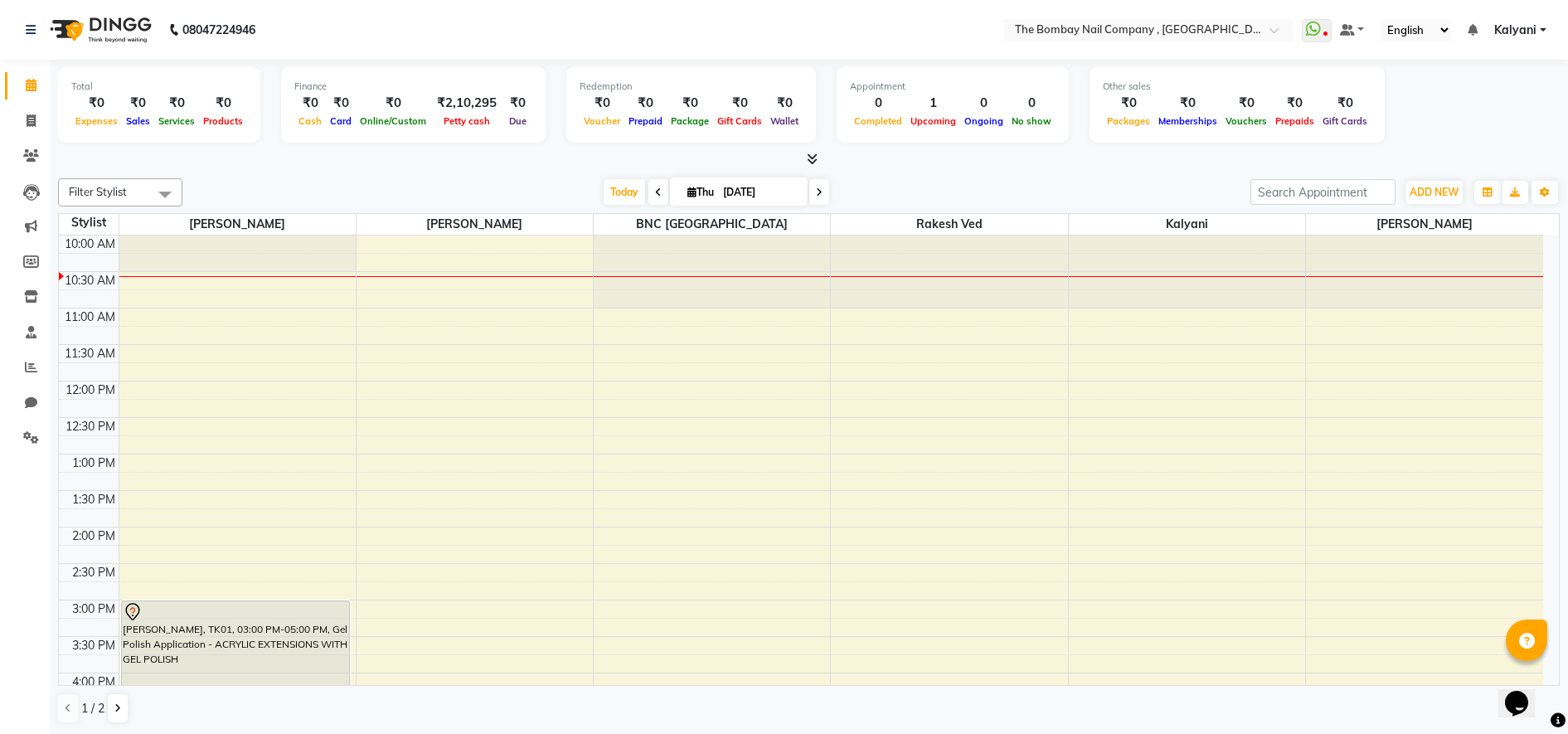
click at [19, 21] on div "08047224946" at bounding box center [140, 29] width 255 height 46
click at [23, 27] on div "08047224946" at bounding box center [140, 29] width 255 height 46
click at [28, 31] on icon at bounding box center [30, 29] width 10 height 12
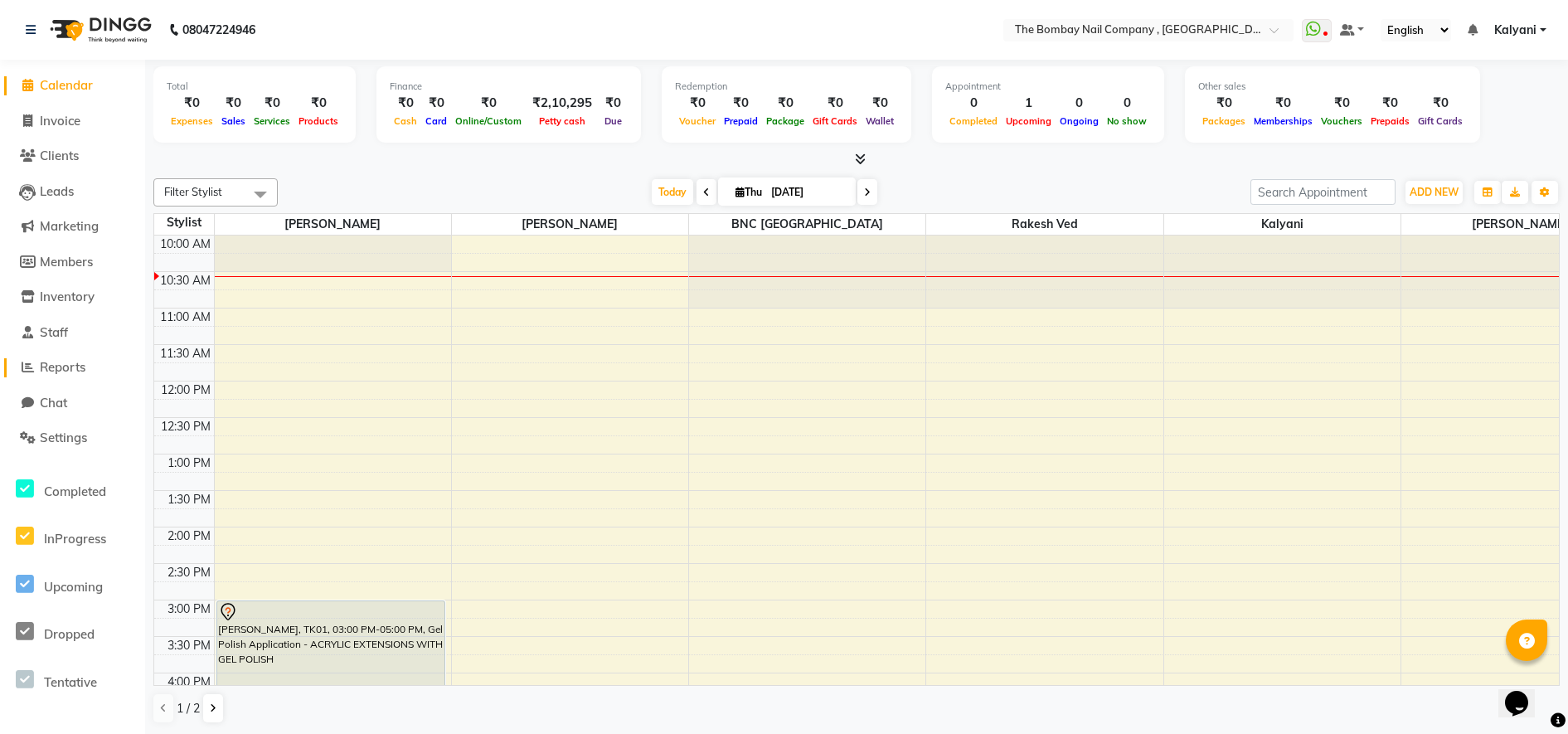
click at [68, 358] on link "Reports" at bounding box center [73, 367] width 137 height 19
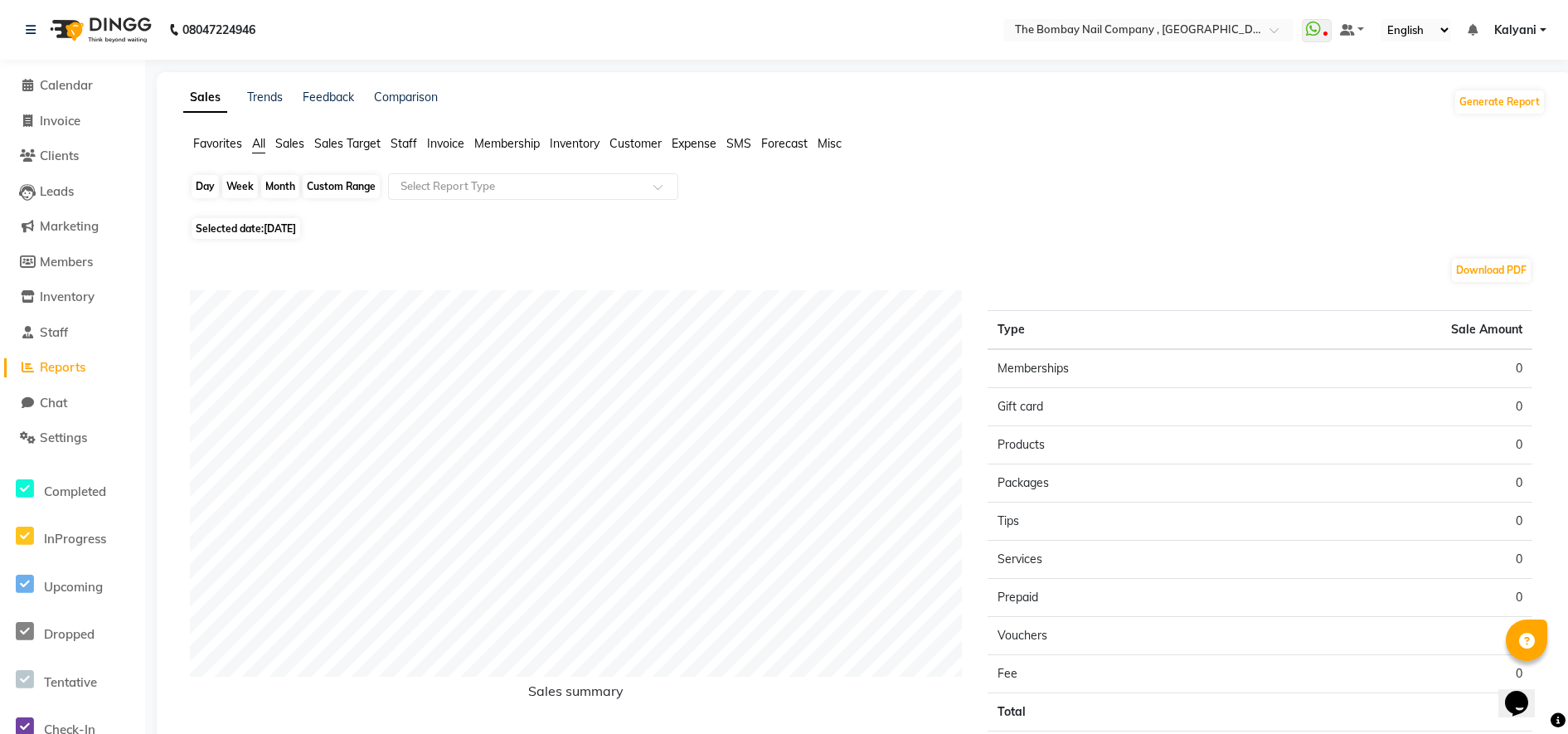
click at [202, 180] on div "Day" at bounding box center [205, 186] width 28 height 23
select select "9"
select select "2025"
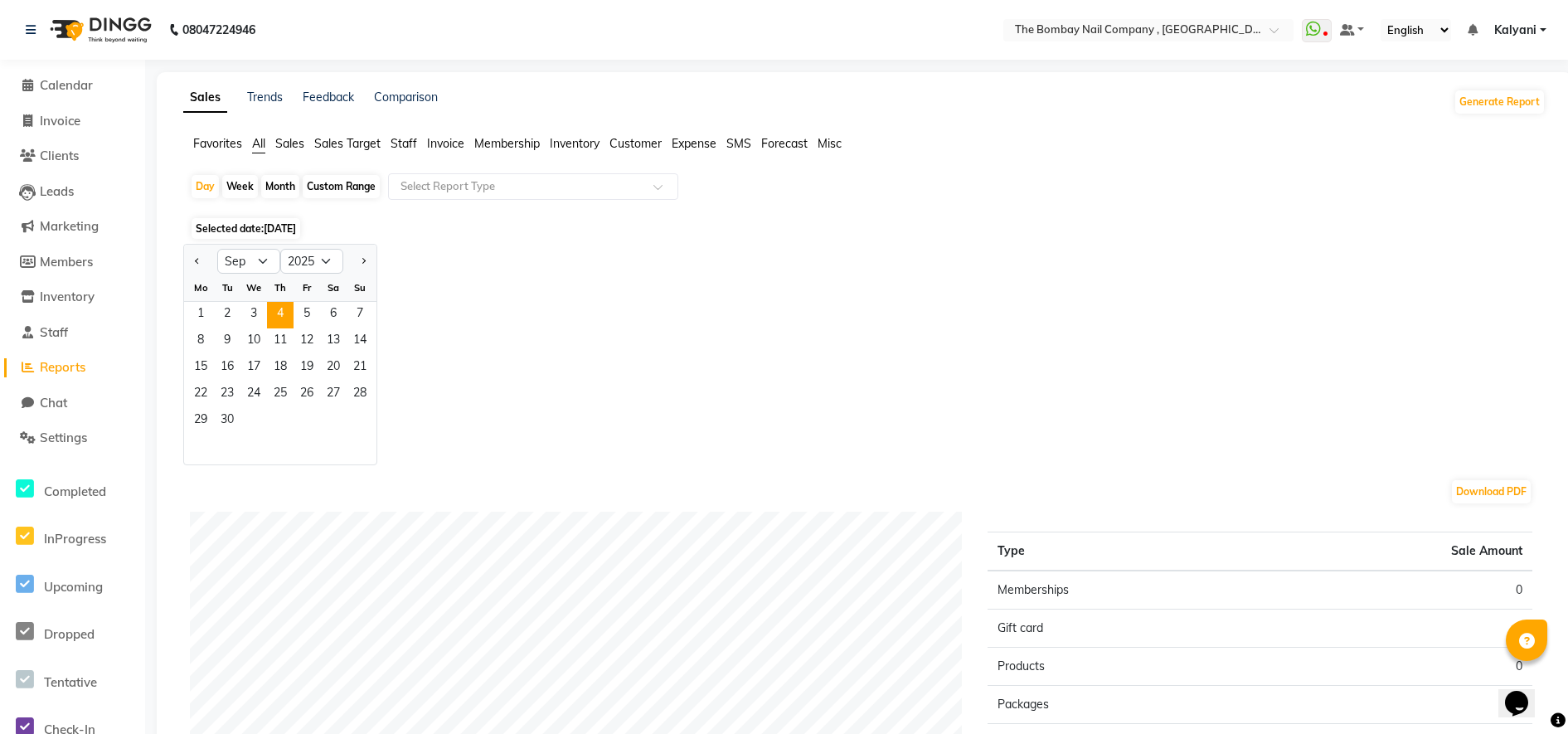
click at [249, 172] on app-reports "Favorites All Sales Sales Target Staff Invoice Membership Inventory Customer Ex…" at bounding box center [864, 570] width 1382 height 871
click at [235, 185] on div "Week" at bounding box center [240, 186] width 36 height 23
select select "9"
select select "2025"
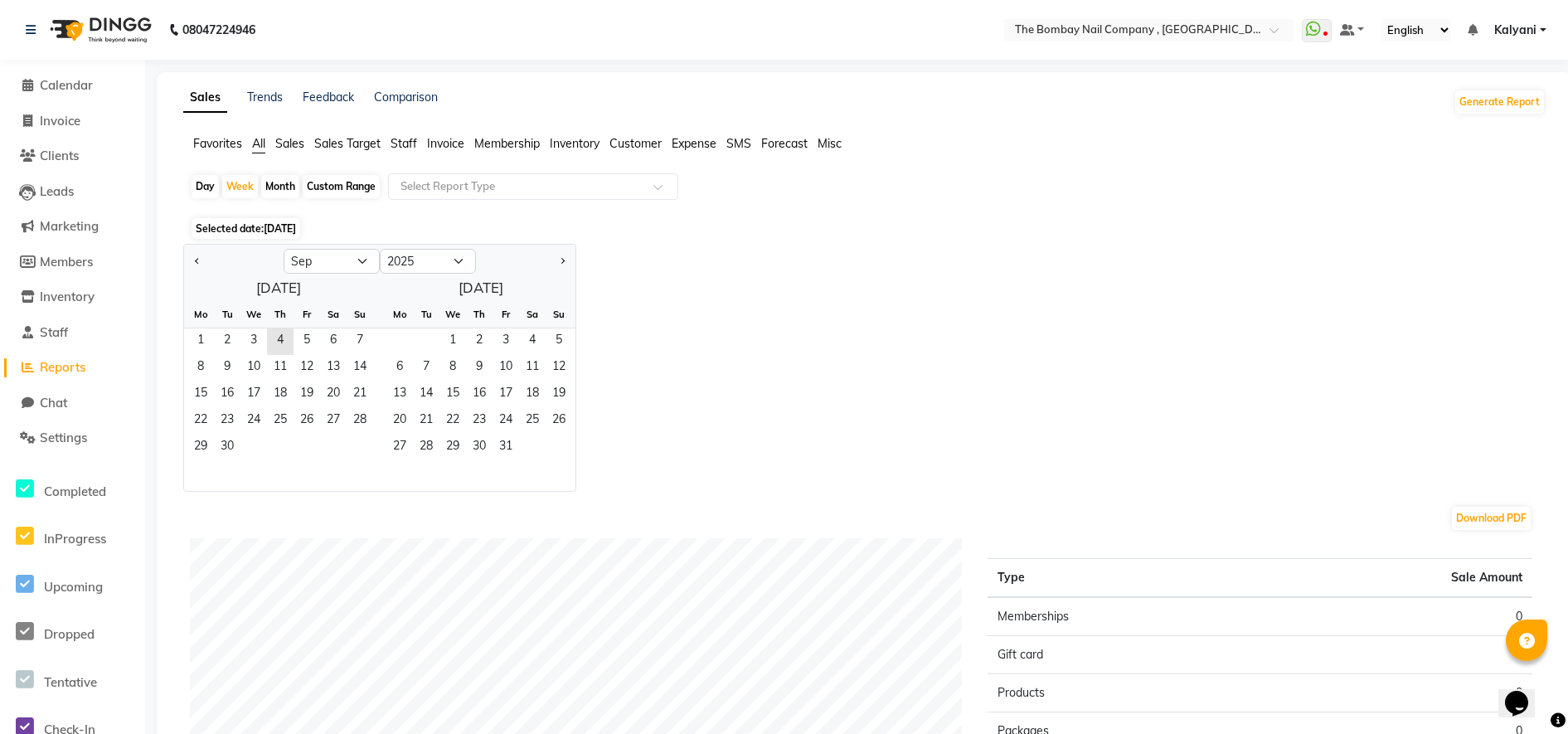
click at [200, 178] on div "Day" at bounding box center [205, 186] width 28 height 23
select select "9"
select select "2025"
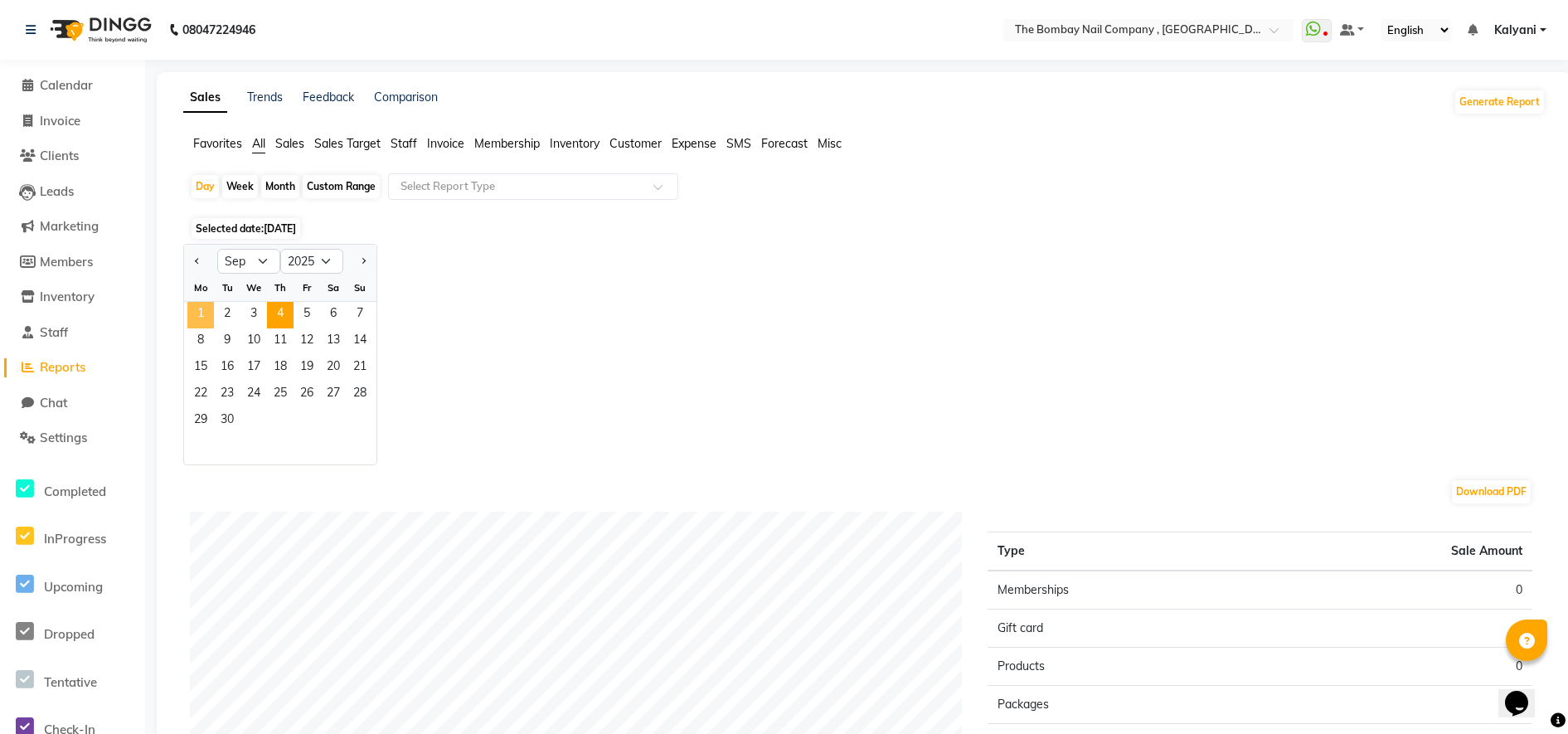
click at [208, 308] on span "1" at bounding box center [201, 315] width 27 height 27
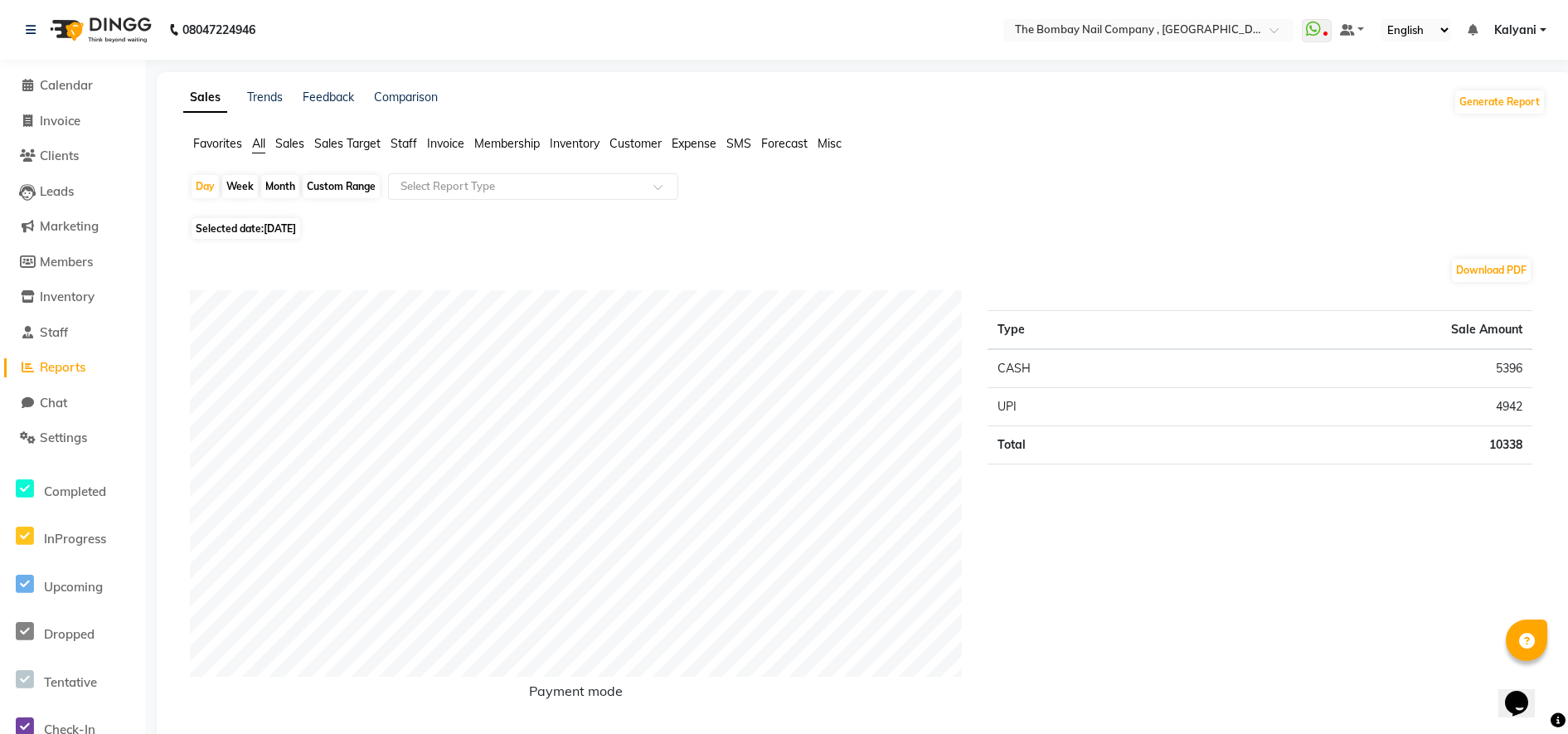
click at [262, 226] on span "Selected date: [DATE]" at bounding box center [246, 228] width 109 height 21
select select "9"
select select "2025"
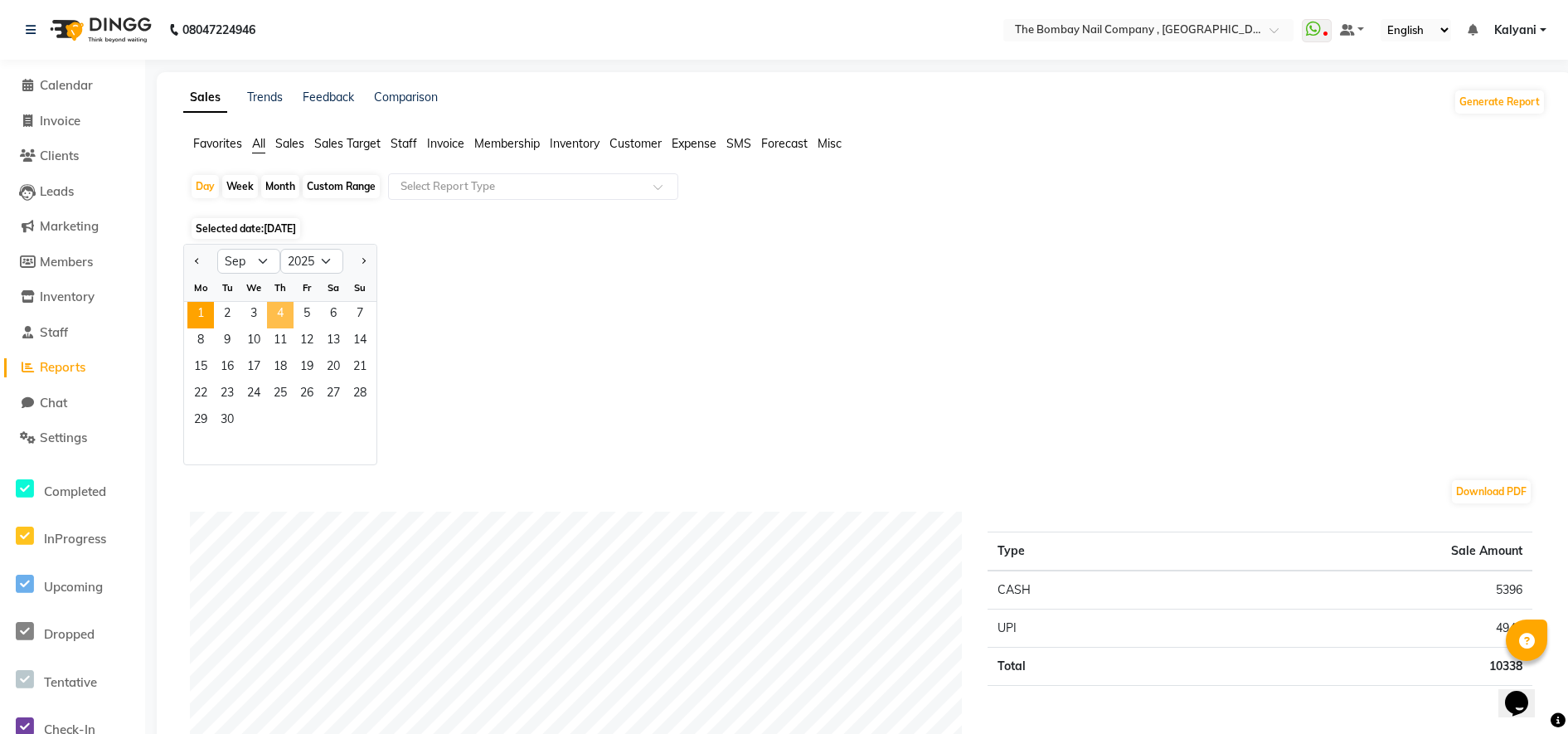
click at [281, 312] on span "4" at bounding box center [280, 315] width 27 height 27
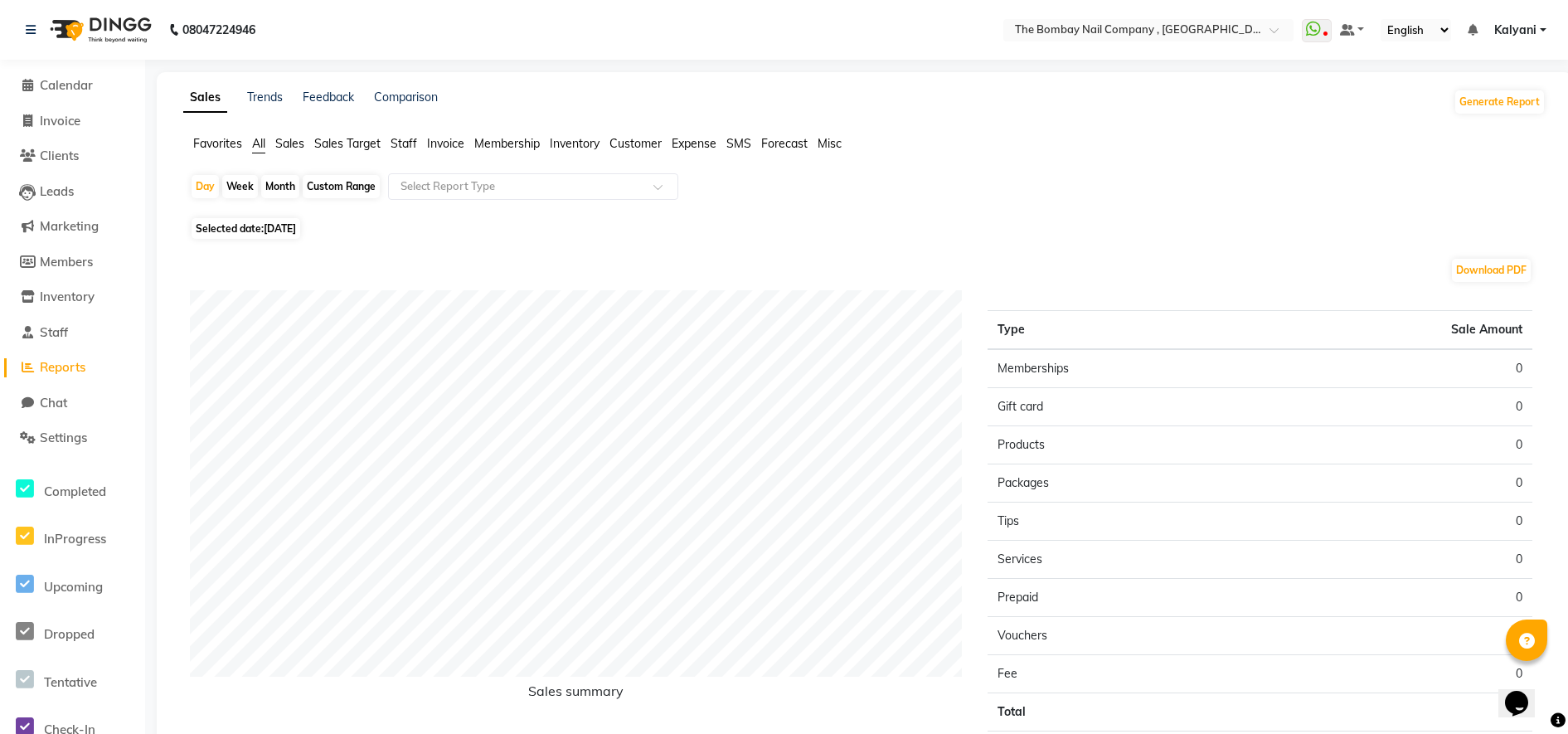
click at [259, 225] on span "Selected date: [DATE]" at bounding box center [246, 228] width 109 height 21
select select "9"
select select "2025"
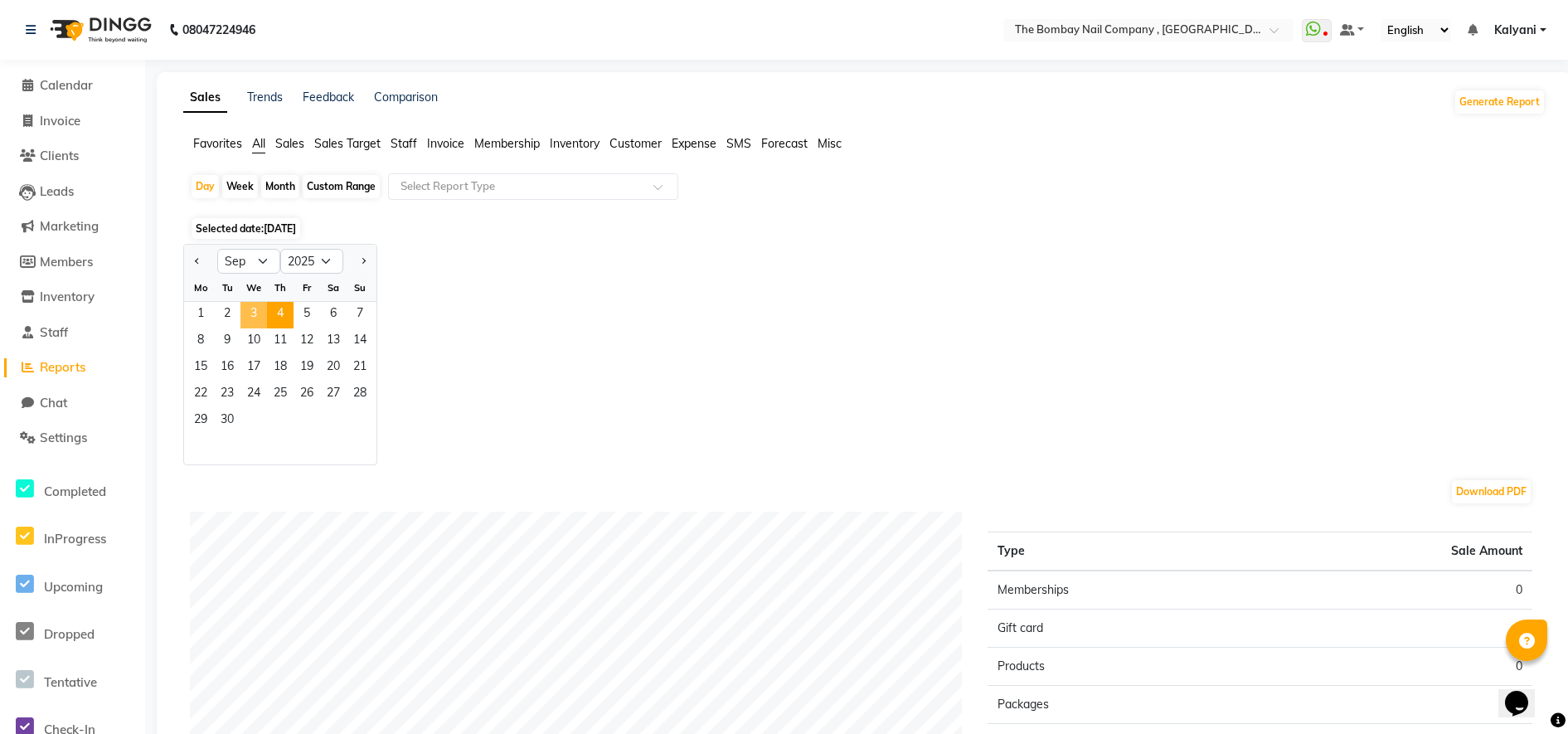
click at [257, 314] on span "3" at bounding box center [253, 315] width 27 height 27
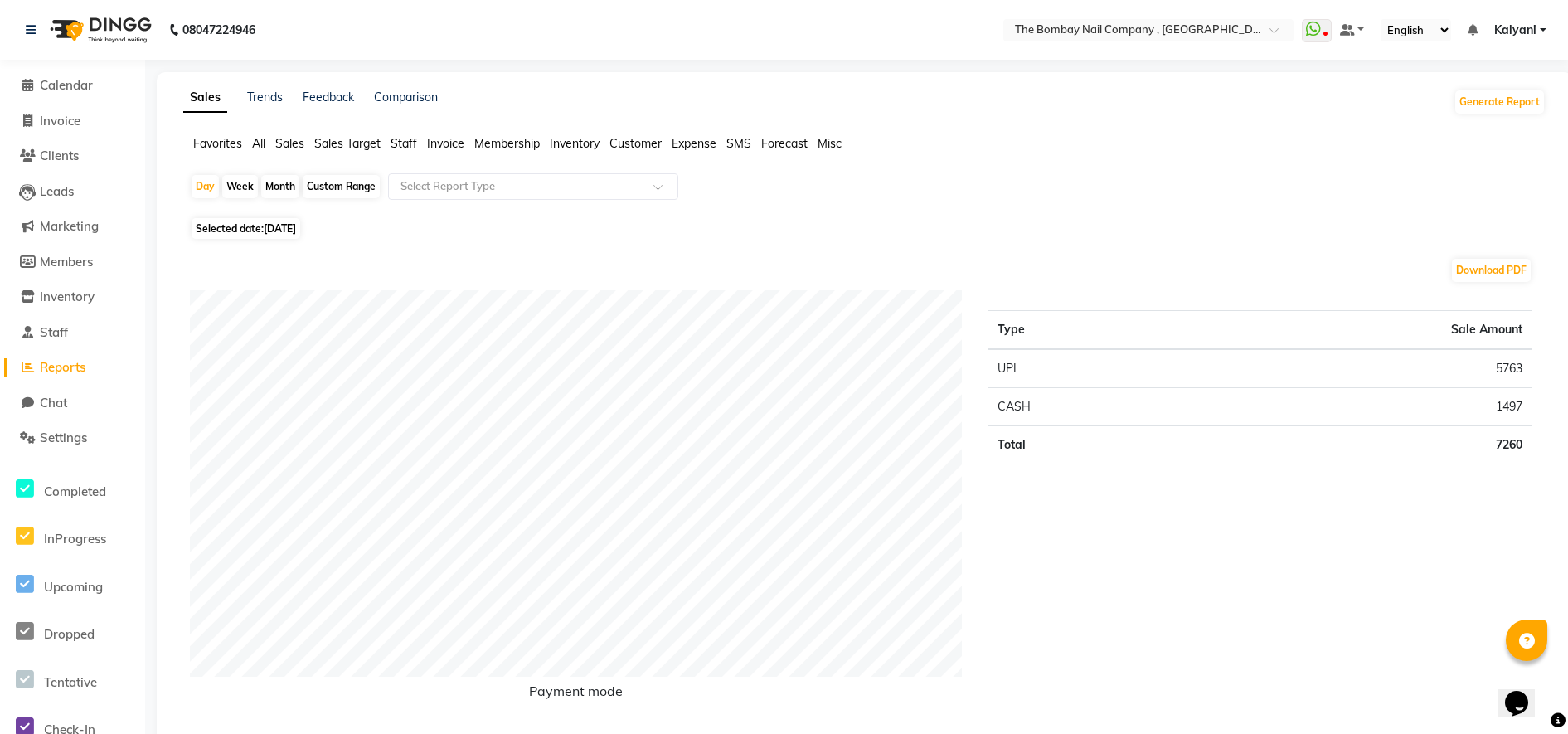
click at [1512, 407] on td "1497" at bounding box center [1360, 407] width 344 height 38
copy td "1497"
click at [1497, 356] on td "5763" at bounding box center [1360, 368] width 344 height 39
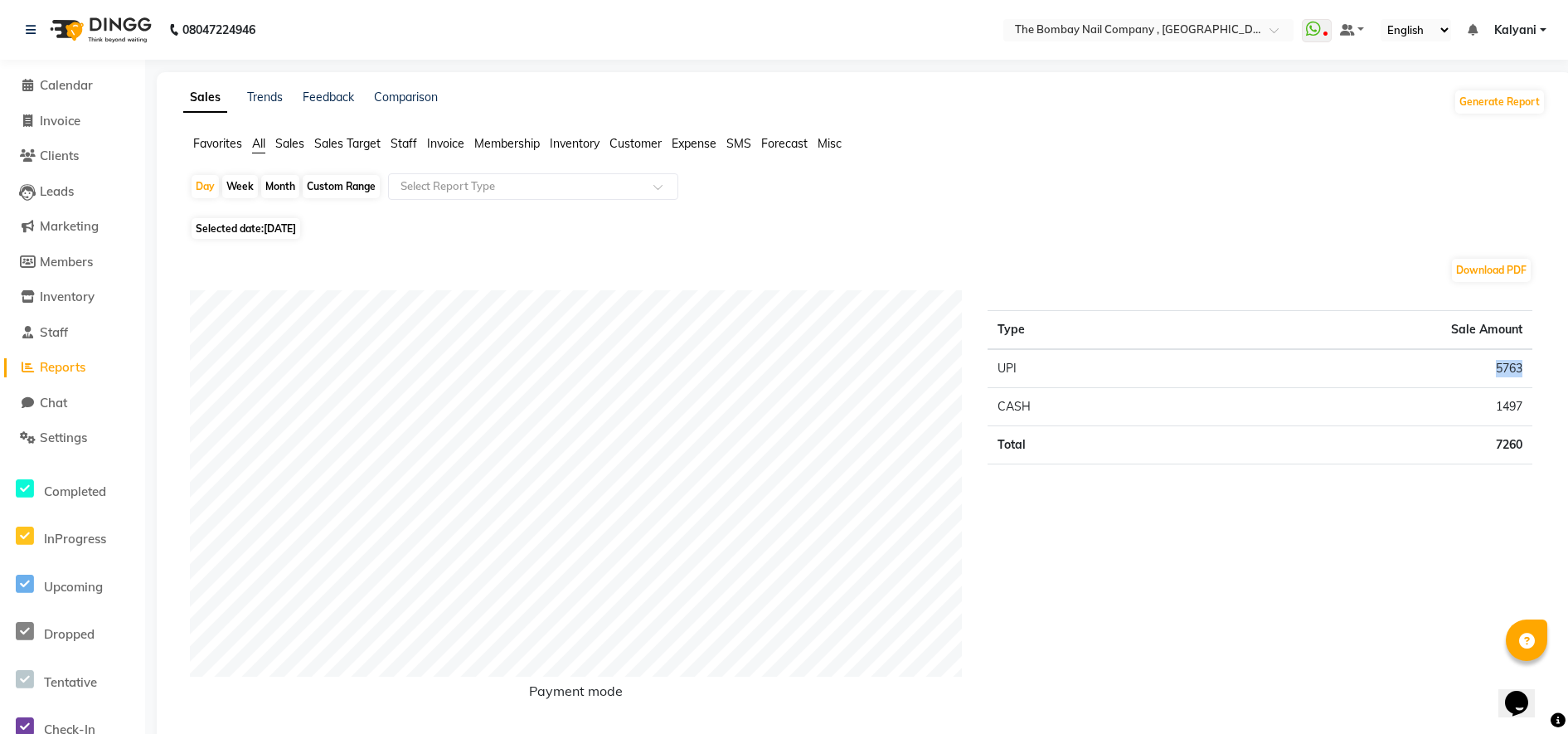
click at [1497, 356] on td "5763" at bounding box center [1360, 368] width 344 height 39
copy td "5763"
click at [1506, 406] on td "1497" at bounding box center [1360, 407] width 344 height 38
copy td "1497"
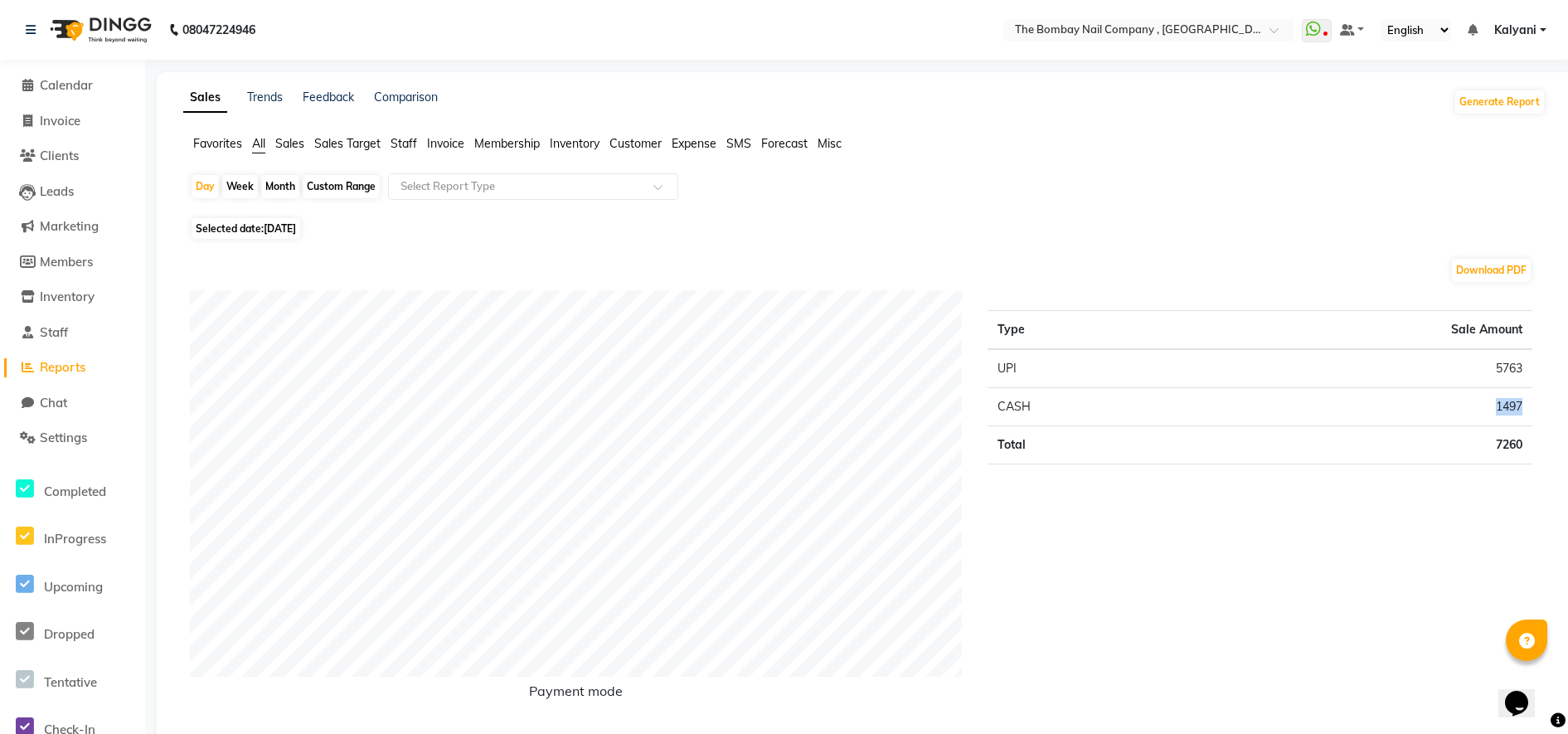
copy td "1497"
click at [1515, 365] on td "5763" at bounding box center [1360, 368] width 344 height 39
copy td "5763"
click at [1515, 365] on td "5763" at bounding box center [1360, 368] width 344 height 39
click at [272, 182] on div "Month" at bounding box center [280, 186] width 38 height 23
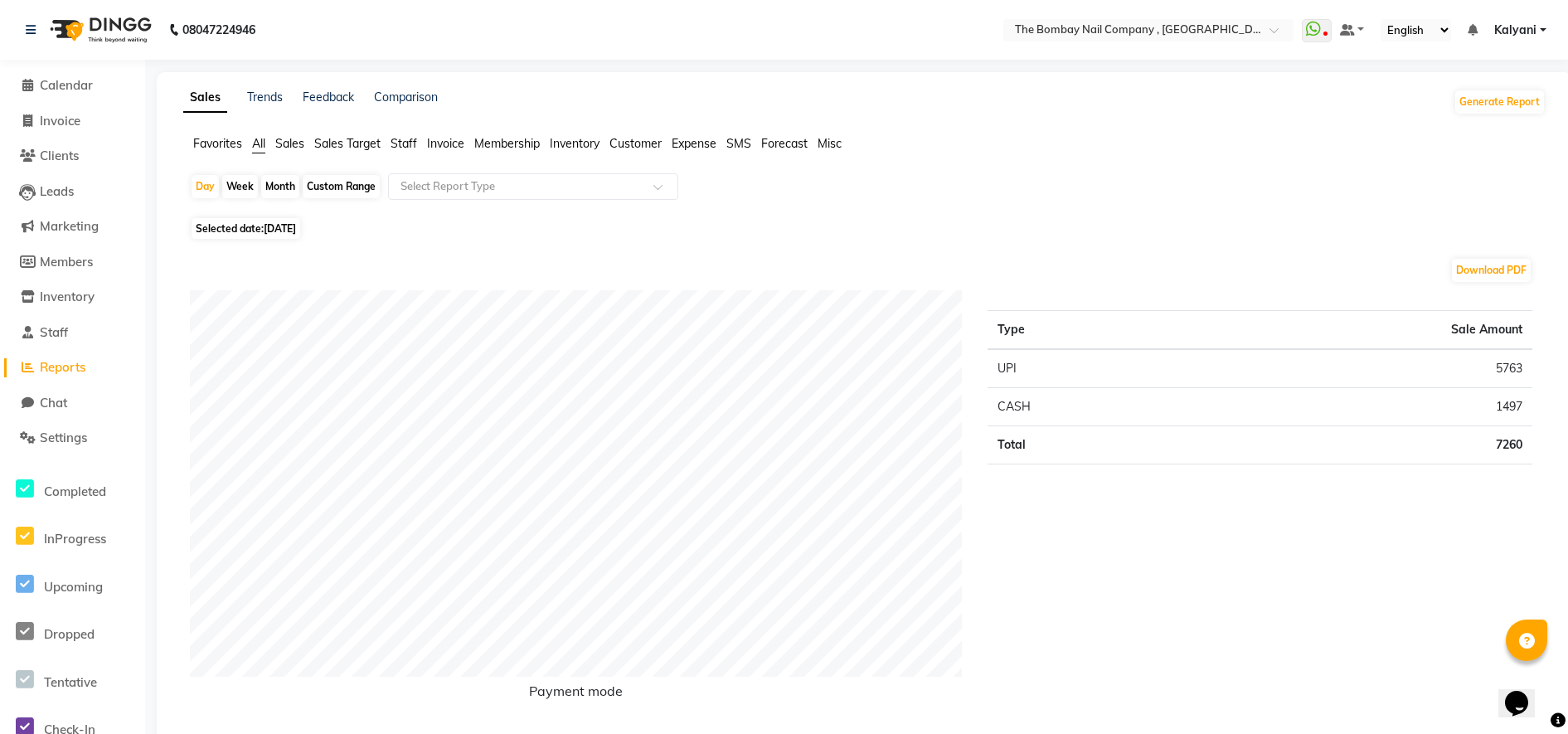
select select "9"
select select "2025"
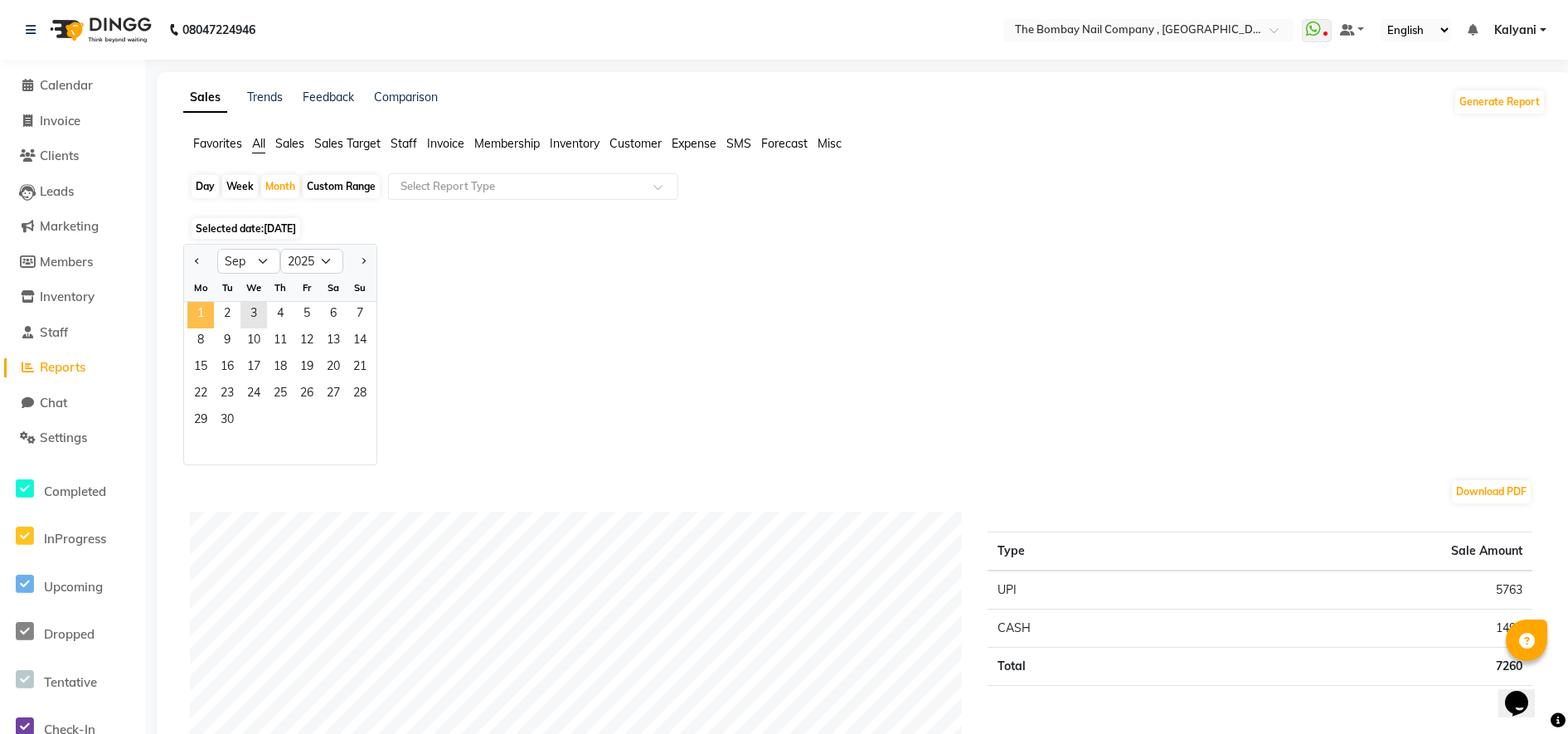
click at [198, 314] on span "1" at bounding box center [201, 315] width 27 height 27
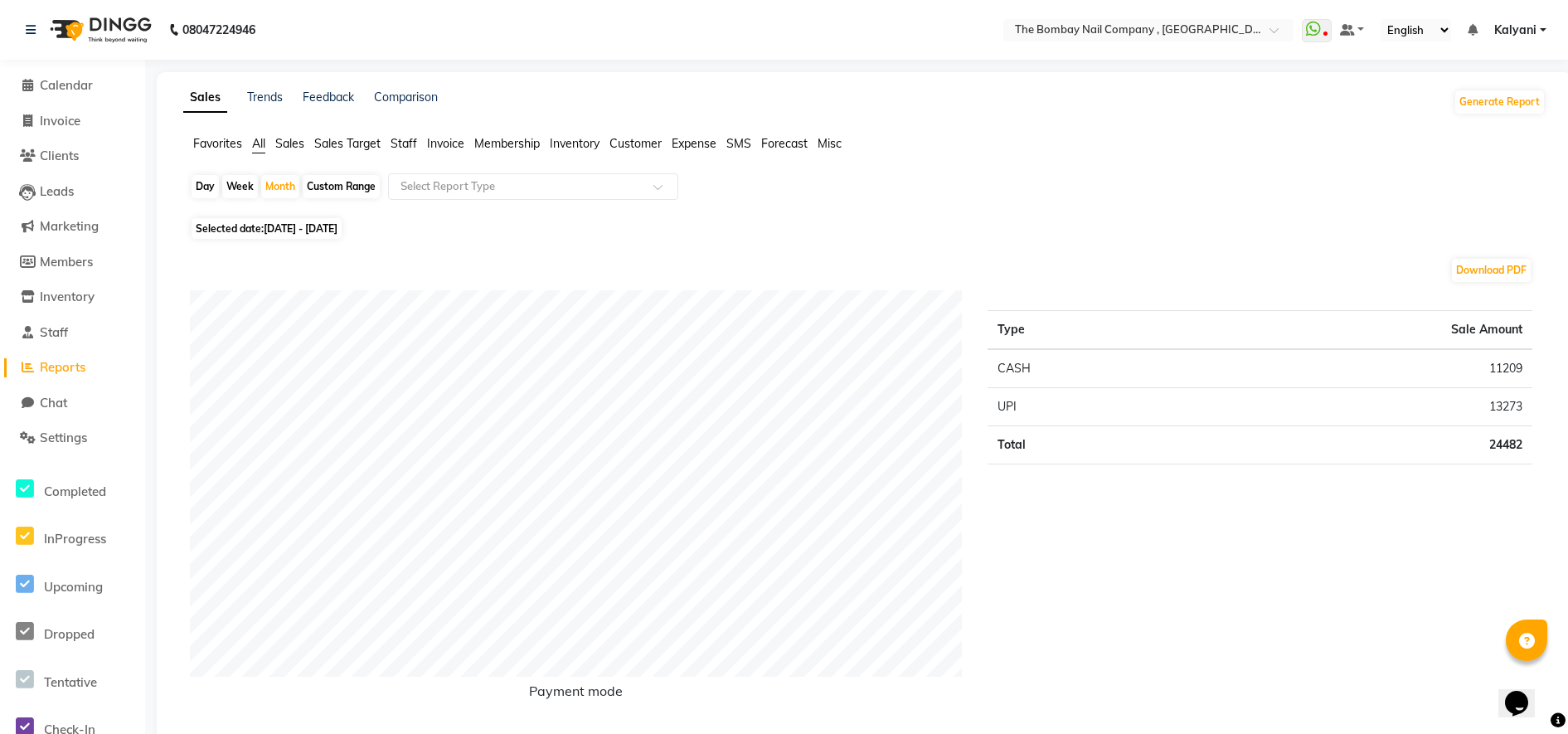
click at [605, 271] on div "Download PDF" at bounding box center [860, 270] width 1343 height 27
click at [703, 209] on div "Day Week Month Custom Range Select Report Type" at bounding box center [864, 192] width 1349 height 40
click at [61, 446] on link "Settings" at bounding box center [73, 438] width 137 height 19
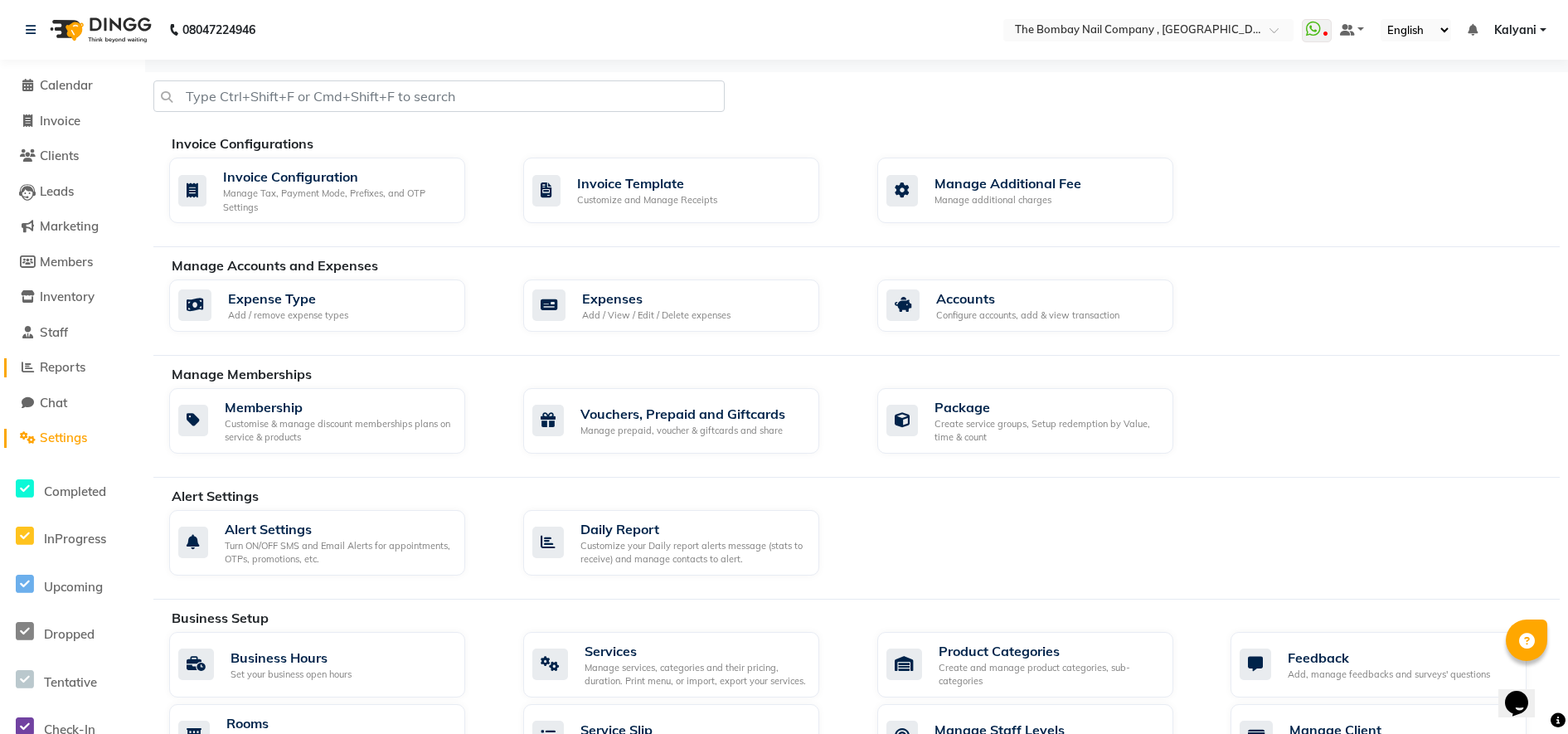
click at [63, 367] on span "Reports" at bounding box center [63, 366] width 46 height 16
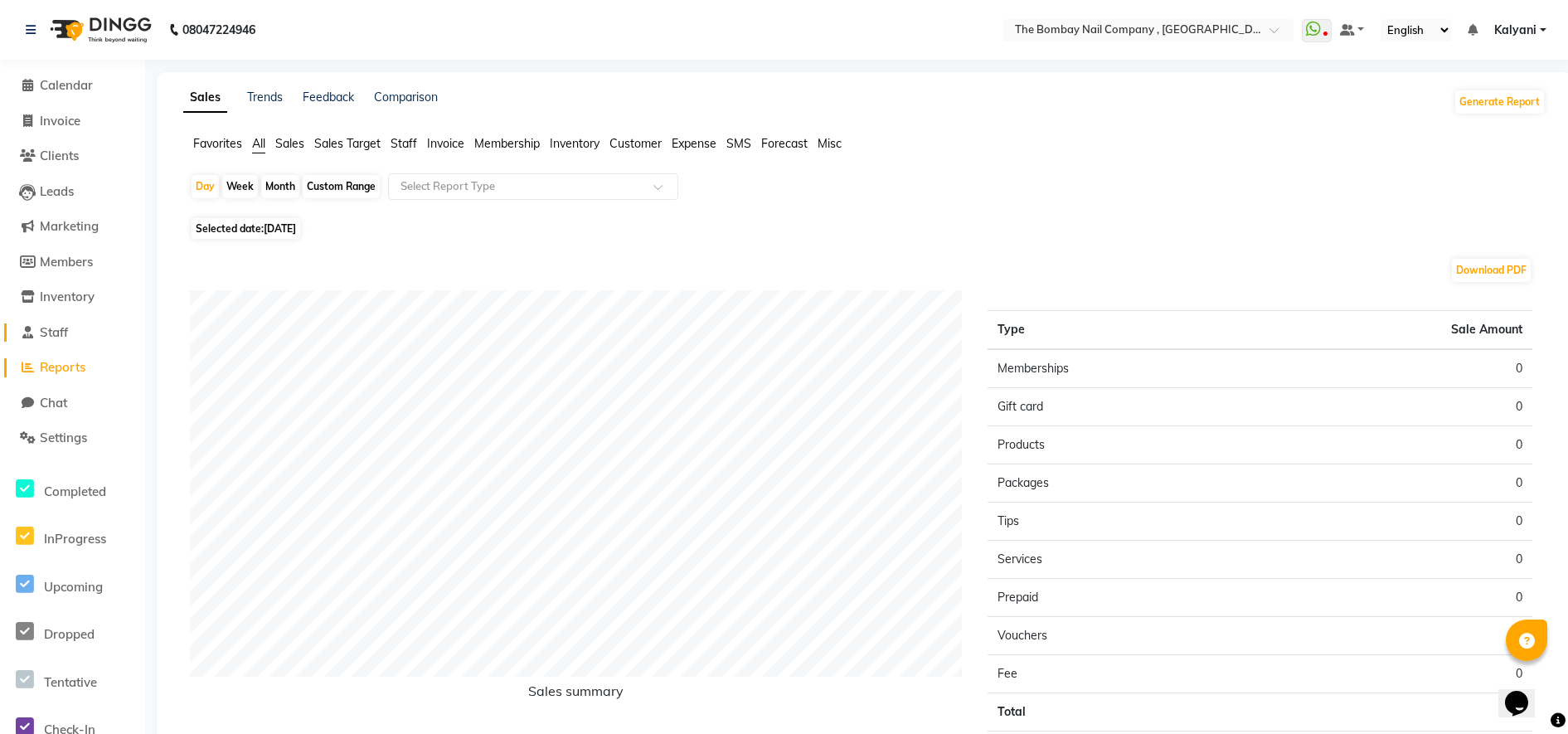
click at [63, 338] on span "Staff" at bounding box center [53, 331] width 29 height 16
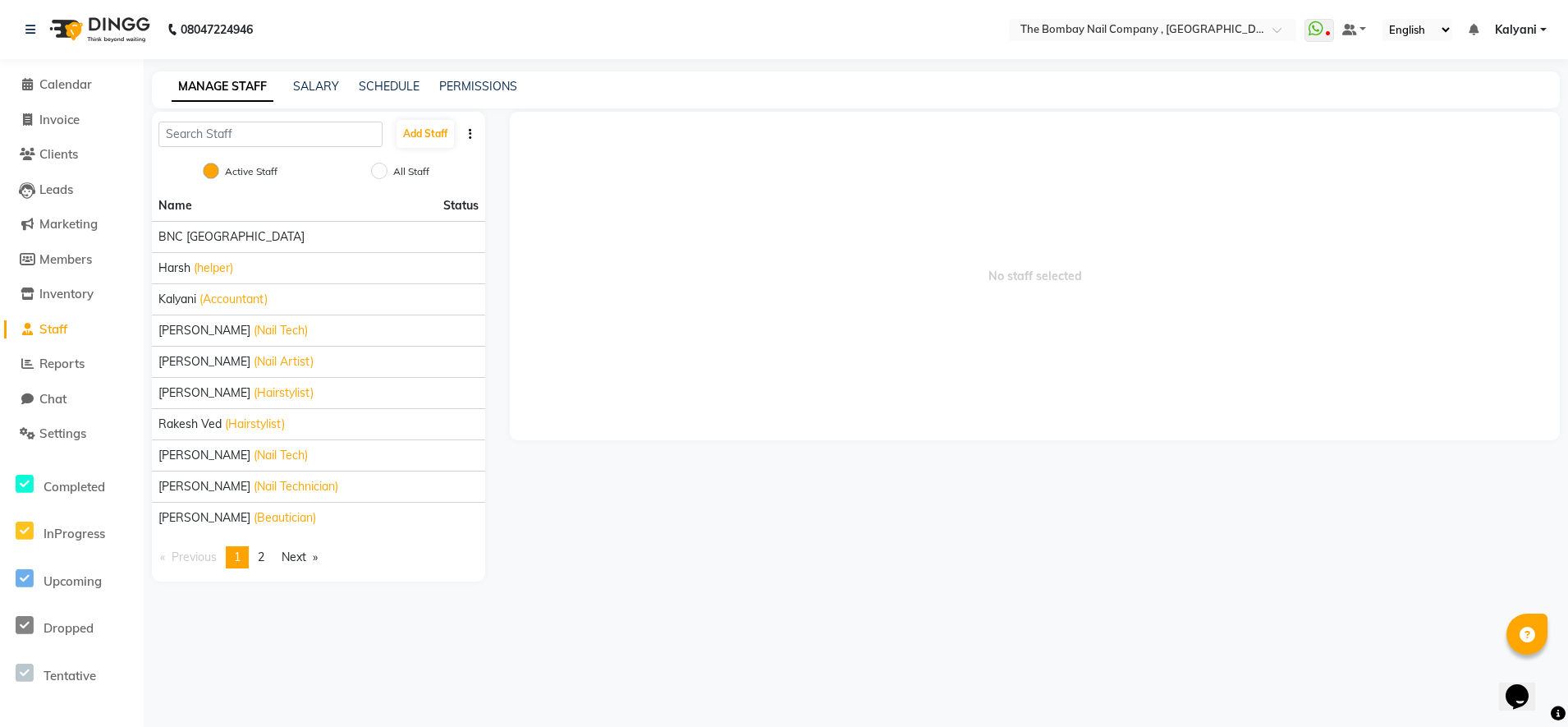
click at [301, 543] on div "Name Status BNC Ahmedabad Harsh (helper) Kalyani (Accountant) Krishna Zala (Nai…" at bounding box center [319, 385] width 333 height 391
click at [303, 560] on link "Next page" at bounding box center [300, 557] width 53 height 22
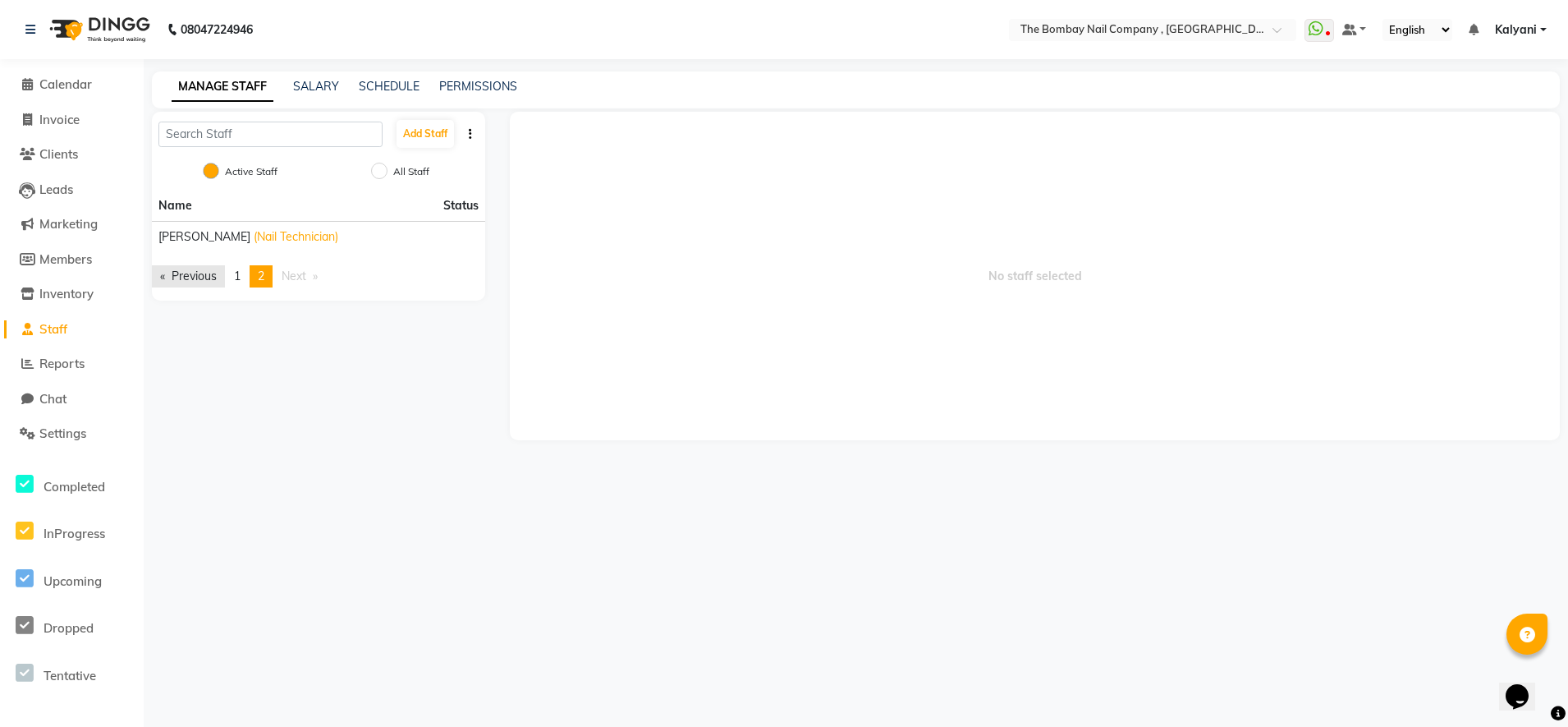
click at [198, 271] on link "Previous page" at bounding box center [189, 276] width 73 height 22
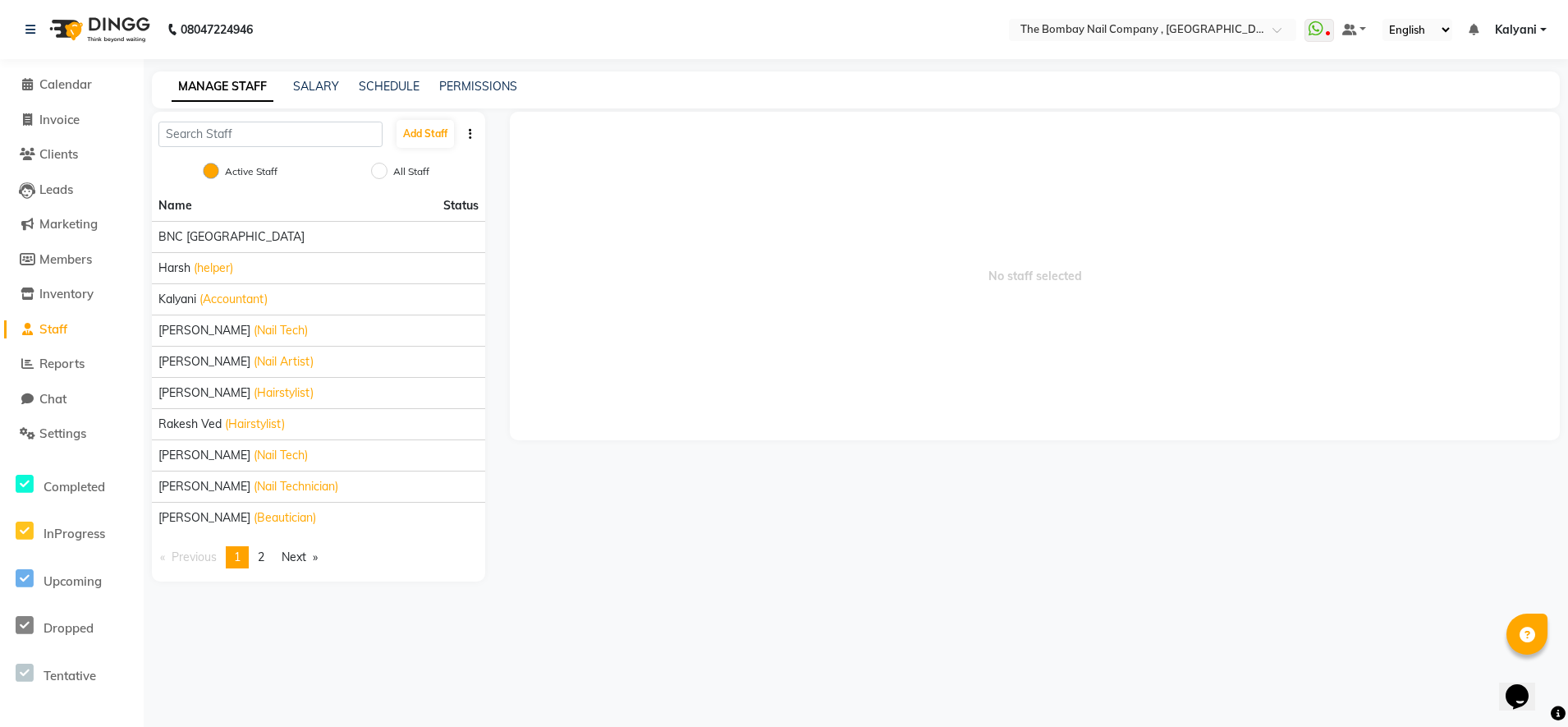
click at [279, 633] on div "08047224946 Select Location × The Bombay Nail Company , Ahmedabad WhatsApp Stat…" at bounding box center [784, 364] width 1568 height 727
